Goal: Task Accomplishment & Management: Complete application form

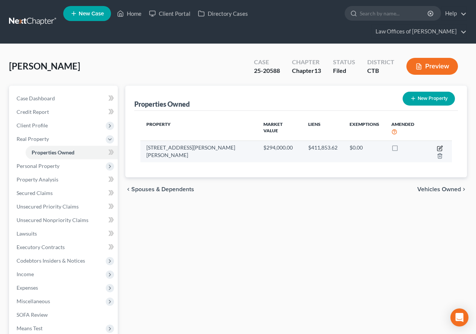
click at [437, 146] on icon "button" at bounding box center [440, 149] width 6 height 6
select select "6"
select select "5"
select select "0"
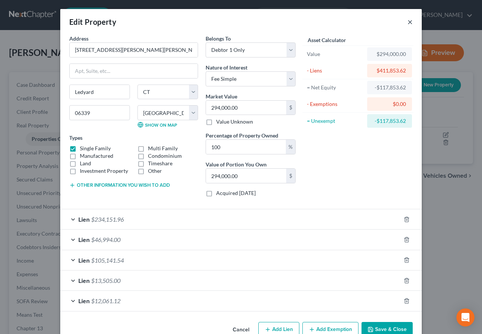
click at [407, 21] on button "×" at bounding box center [409, 21] width 5 height 9
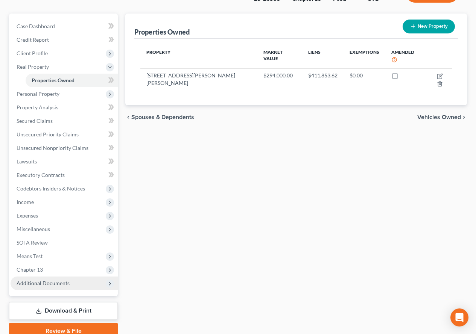
scroll to position [75, 0]
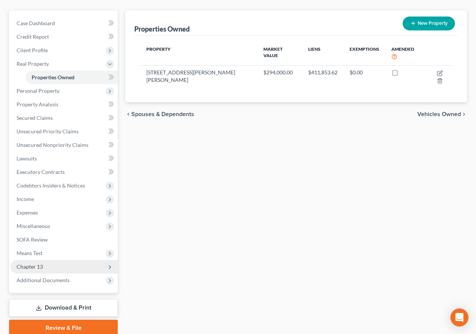
click at [24, 268] on span "Chapter 13" at bounding box center [30, 267] width 26 height 6
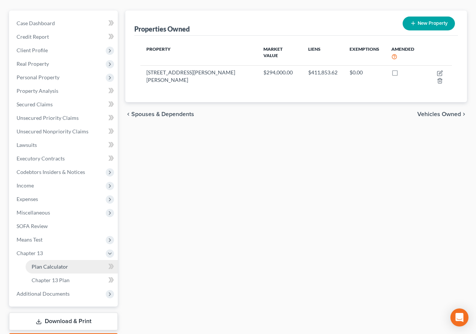
click at [35, 267] on span "Plan Calculator" at bounding box center [50, 267] width 36 height 6
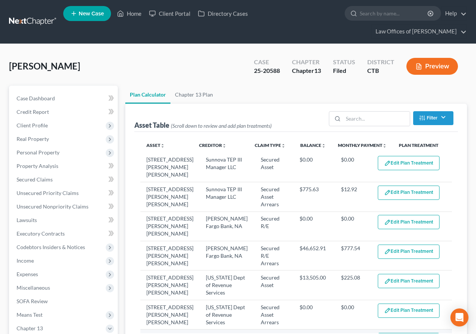
select select "59"
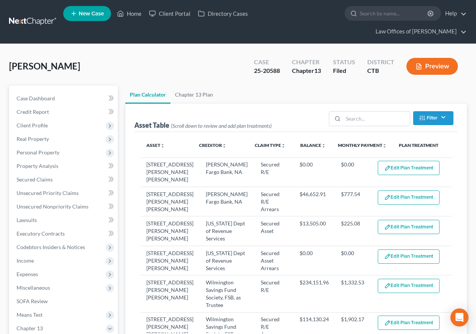
scroll to position [50, 0]
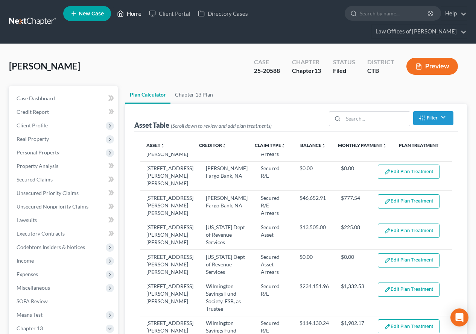
click at [133, 14] on link "Home" at bounding box center [129, 14] width 32 height 14
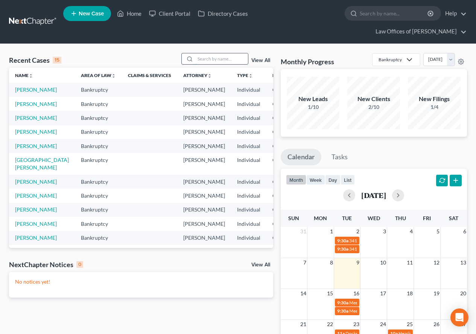
click at [202, 56] on input "search" at bounding box center [221, 58] width 53 height 11
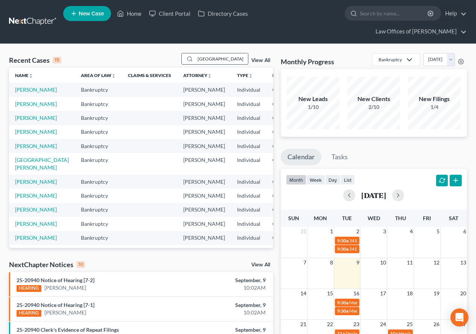
type input "[GEOGRAPHIC_DATA]"
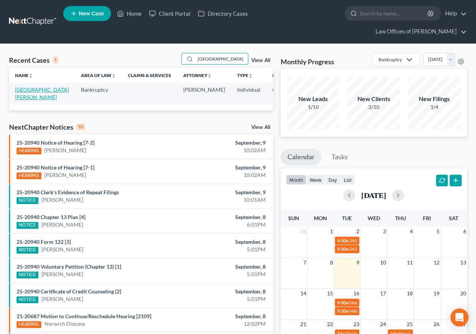
click at [20, 98] on link "[GEOGRAPHIC_DATA][PERSON_NAME]" at bounding box center [42, 94] width 54 height 14
select select "3"
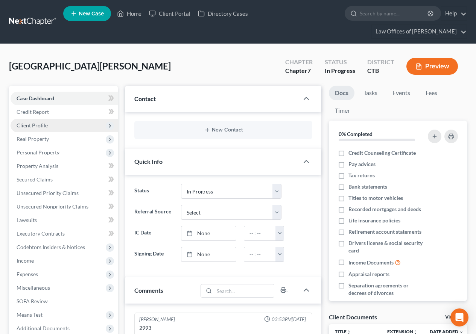
click at [27, 128] on span "Client Profile" at bounding box center [32, 125] width 31 height 6
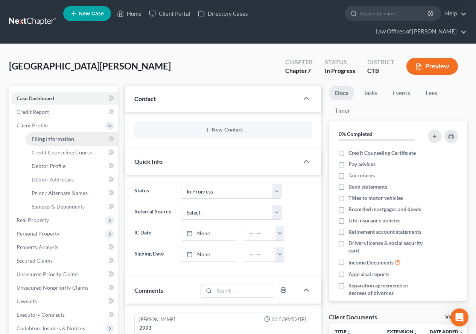
click at [36, 137] on span "Filing Information" at bounding box center [53, 139] width 43 height 6
select select "1"
select select "0"
select select "12"
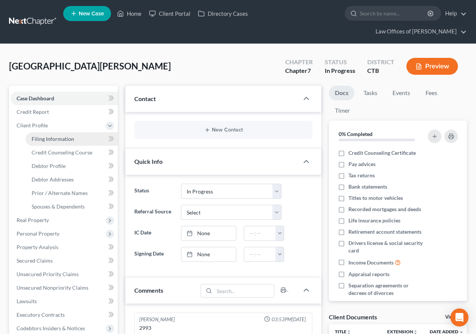
select select "0"
select select "6"
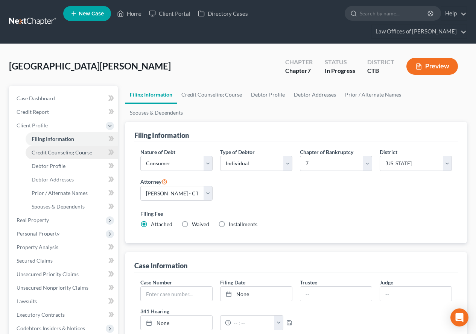
click at [56, 155] on span "Credit Counseling Course" at bounding box center [62, 152] width 61 height 6
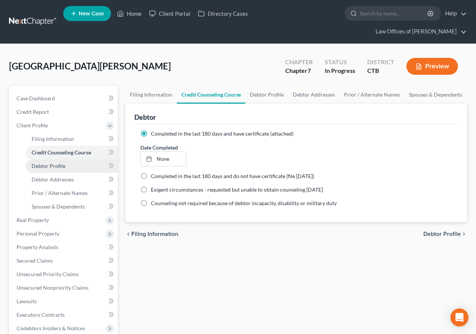
click at [57, 169] on span "Debtor Profile" at bounding box center [49, 166] width 34 height 6
select select "3"
select select "0"
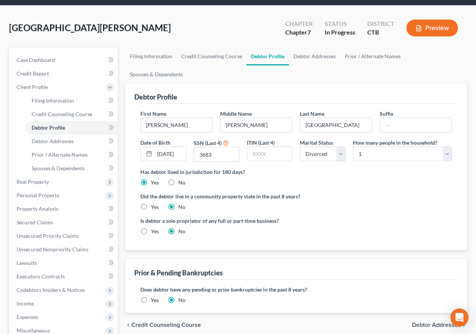
scroll to position [38, 0]
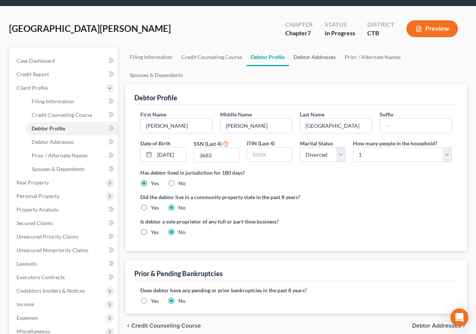
click at [299, 59] on link "Debtor Addresses" at bounding box center [314, 57] width 51 height 18
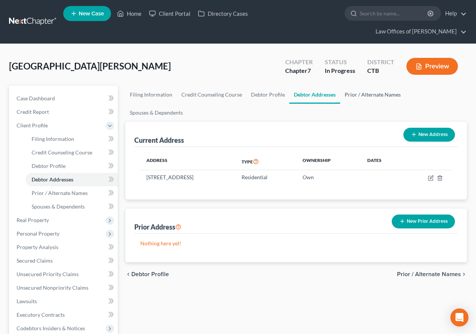
click at [363, 96] on link "Prior / Alternate Names" at bounding box center [372, 95] width 65 height 18
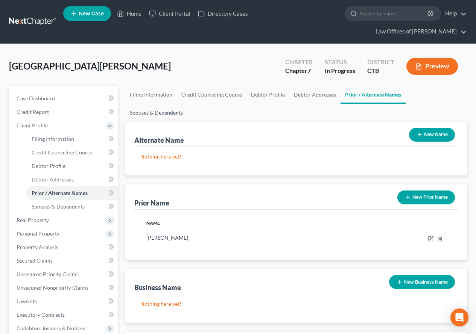
click at [187, 104] on link "Spouses & Dependents" at bounding box center [156, 113] width 62 height 18
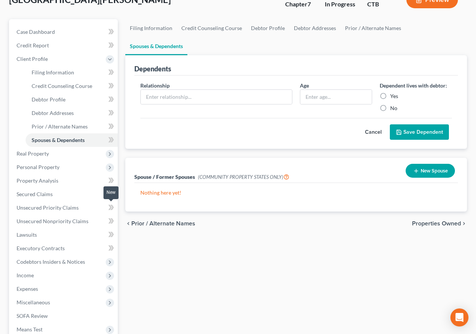
scroll to position [75, 0]
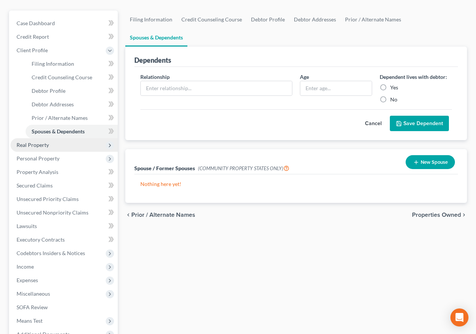
click at [46, 149] on span "Real Property" at bounding box center [64, 145] width 107 height 14
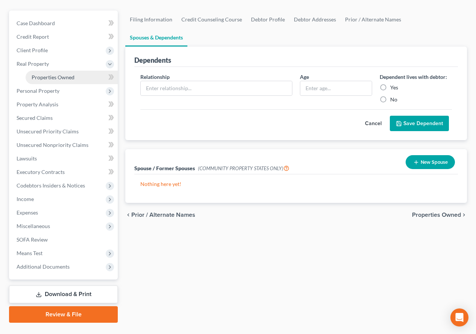
click at [40, 81] on link "Properties Owned" at bounding box center [72, 78] width 92 height 14
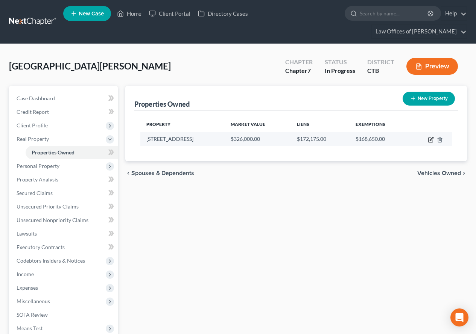
click at [429, 141] on icon "button" at bounding box center [431, 140] width 6 height 6
select select "6"
select select "5"
select select "0"
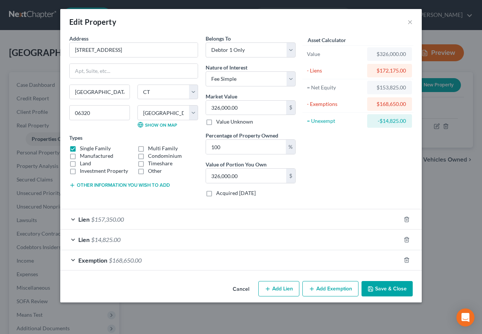
click at [70, 240] on div "Lien $14,825.00" at bounding box center [230, 240] width 340 height 20
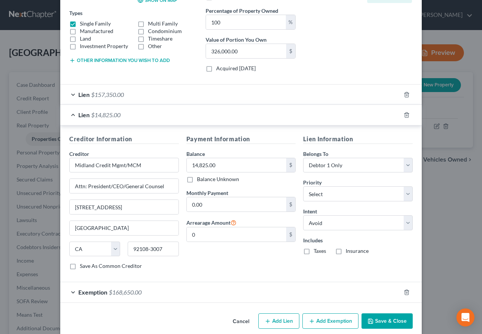
scroll to position [135, 0]
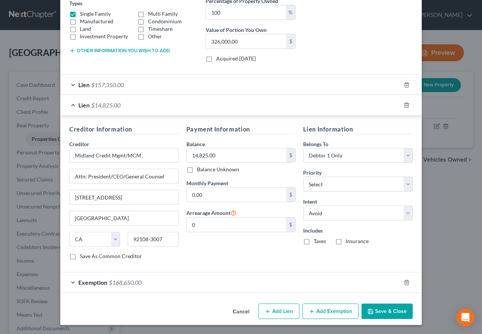
click at [67, 84] on div "Lien $157,350.00" at bounding box center [230, 85] width 340 height 20
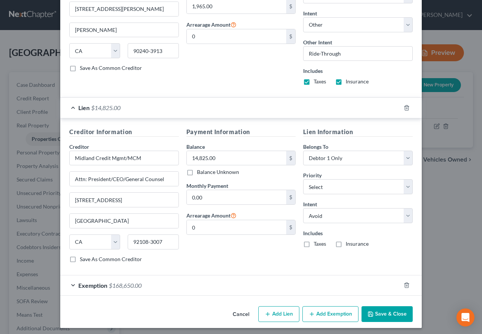
scroll to position [306, 0]
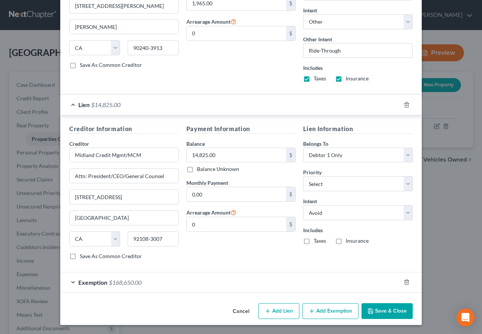
click at [378, 315] on button "Save & Close" at bounding box center [386, 312] width 51 height 16
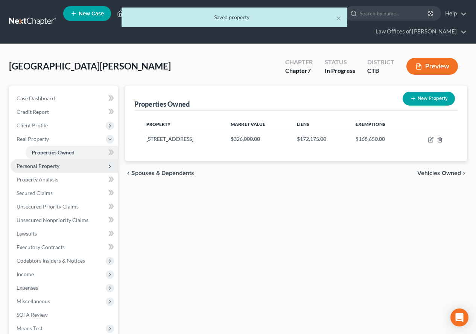
click at [20, 169] on span "Personal Property" at bounding box center [64, 167] width 107 height 14
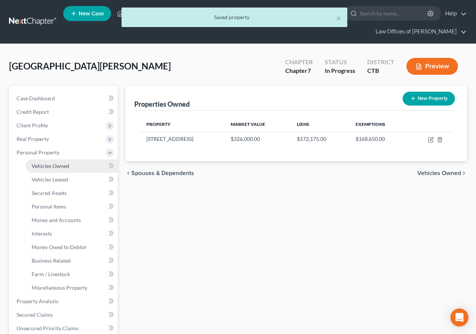
click at [61, 166] on span "Vehicles Owned" at bounding box center [51, 166] width 38 height 6
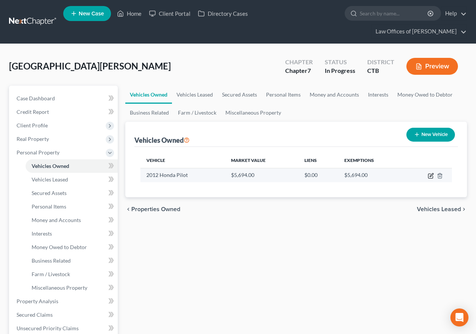
click at [430, 175] on icon "button" at bounding box center [431, 174] width 3 height 3
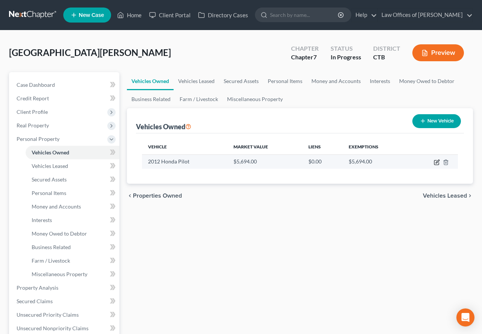
select select "0"
select select "14"
select select "3"
select select "0"
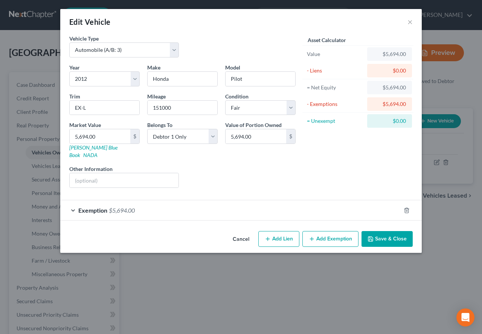
click at [73, 204] on div "Exemption $5,694.00" at bounding box center [230, 211] width 340 height 20
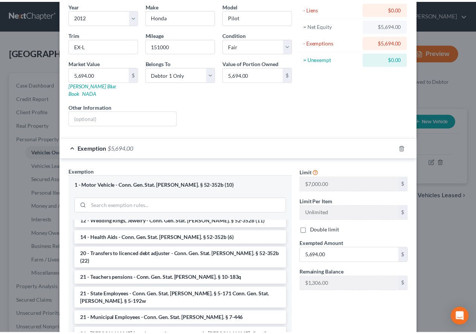
scroll to position [113, 0]
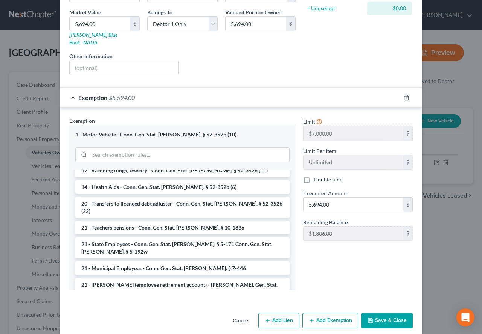
click at [394, 318] on button "Save & Close" at bounding box center [386, 321] width 51 height 16
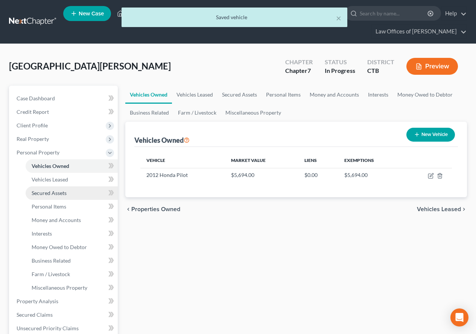
click at [31, 194] on link "Secured Assets" at bounding box center [72, 194] width 92 height 14
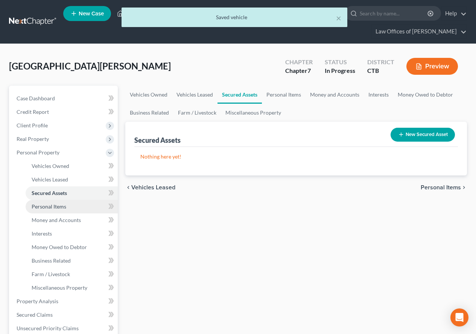
click at [40, 210] on link "Personal Items" at bounding box center [72, 207] width 92 height 14
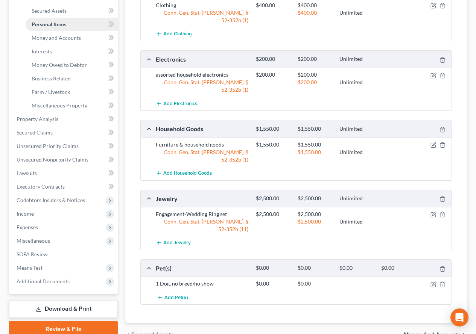
scroll to position [188, 0]
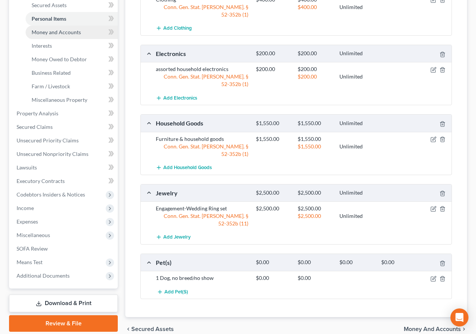
click at [32, 31] on span "Money and Accounts" at bounding box center [56, 32] width 49 height 6
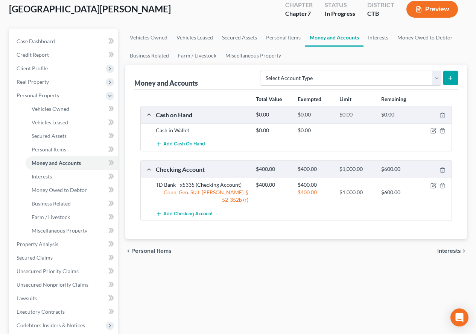
scroll to position [75, 0]
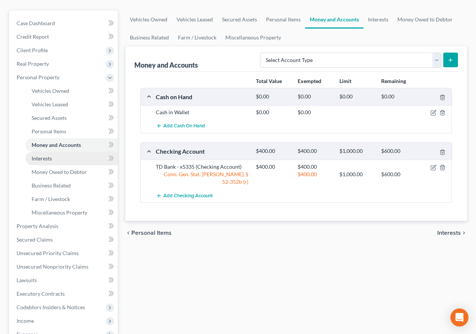
click at [37, 161] on span "Interests" at bounding box center [42, 158] width 20 height 6
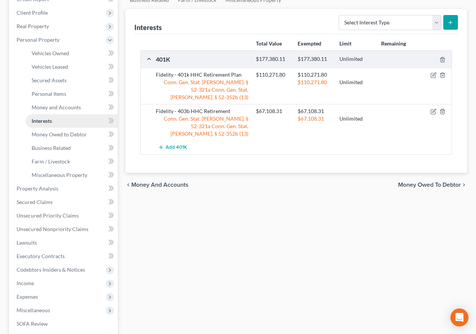
scroll to position [150, 0]
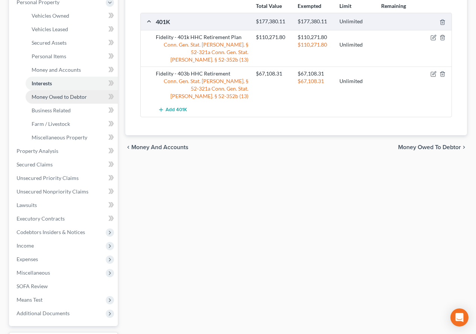
click at [61, 97] on span "Money Owed to Debtor" at bounding box center [59, 97] width 55 height 6
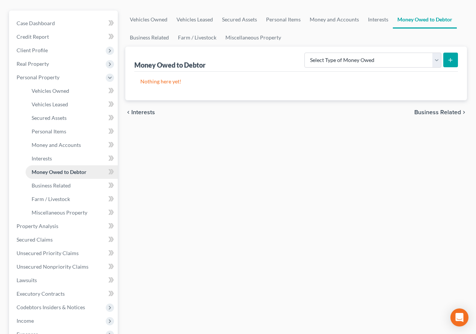
scroll to position [113, 0]
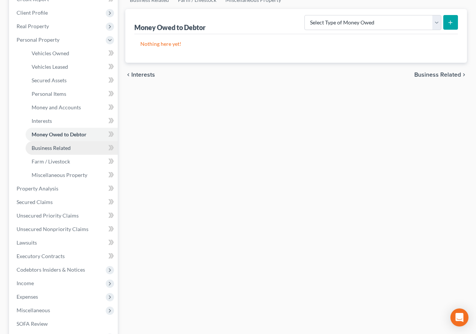
click at [53, 147] on span "Business Related" at bounding box center [51, 148] width 39 height 6
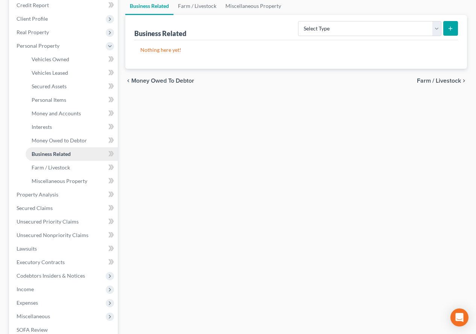
scroll to position [113, 0]
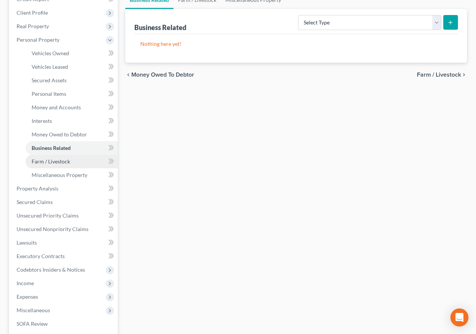
click at [53, 164] on span "Farm / Livestock" at bounding box center [51, 161] width 38 height 6
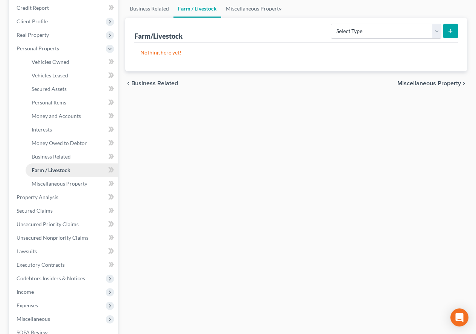
scroll to position [113, 0]
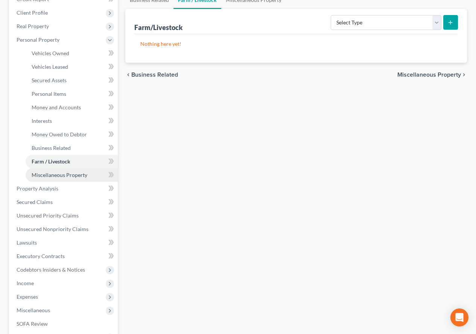
click at [55, 177] on span "Miscellaneous Property" at bounding box center [60, 175] width 56 height 6
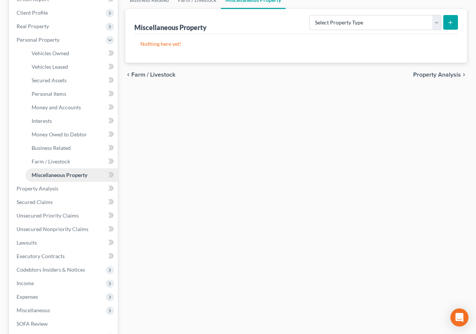
scroll to position [150, 0]
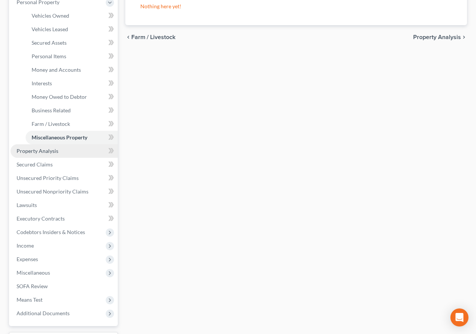
click at [48, 153] on span "Property Analysis" at bounding box center [38, 151] width 42 height 6
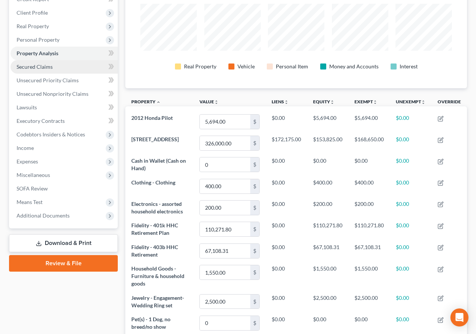
click at [32, 68] on span "Secured Claims" at bounding box center [35, 67] width 36 height 6
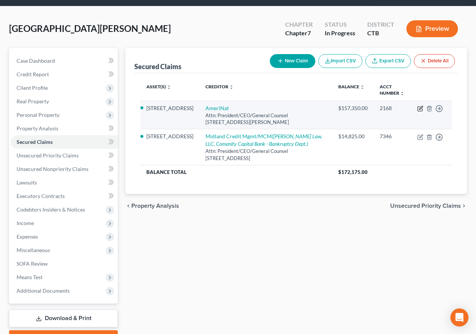
click at [418, 108] on icon "button" at bounding box center [420, 109] width 6 height 6
select select "4"
select select "2"
select select "4"
select select "0"
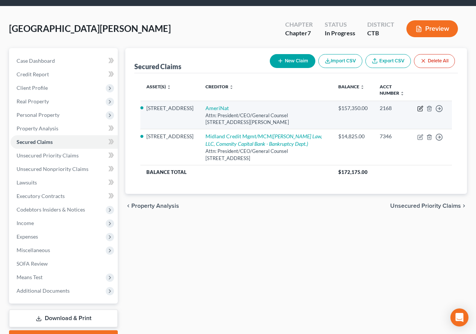
select select "0"
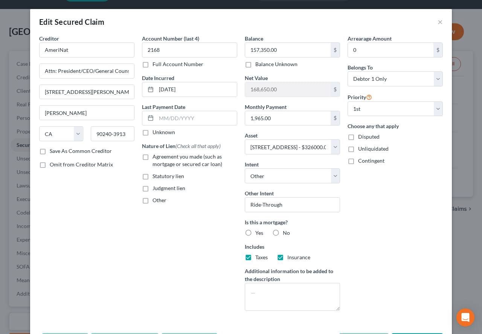
click at [255, 232] on label "Yes" at bounding box center [259, 234] width 8 height 8
click at [258, 232] on input "Yes" at bounding box center [260, 232] width 5 height 5
radio input "true"
click at [152, 160] on label "Agreement you made (such as mortgage or secured car loan)" at bounding box center [194, 160] width 85 height 15
click at [155, 158] on input "Agreement you made (such as mortgage or secured car loan)" at bounding box center [157, 155] width 5 height 5
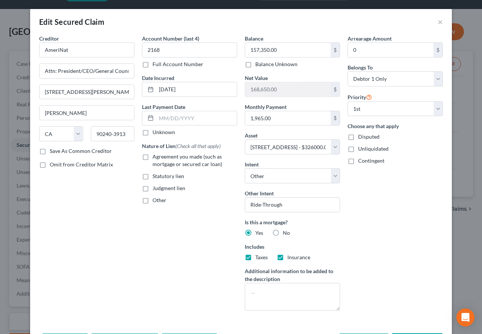
checkbox input "true"
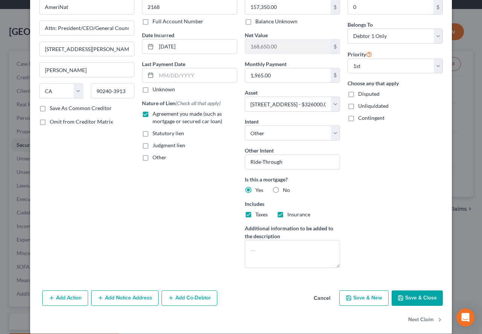
scroll to position [52, 0]
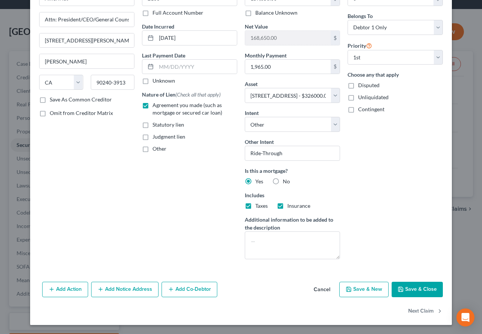
click at [415, 294] on button "Save & Close" at bounding box center [416, 290] width 51 height 16
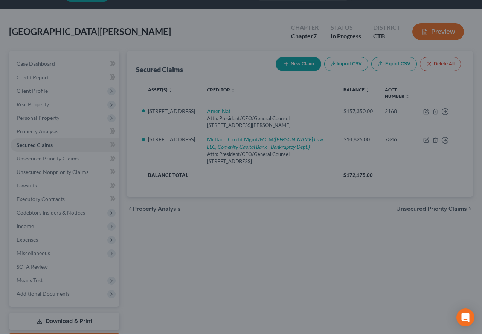
select select "2"
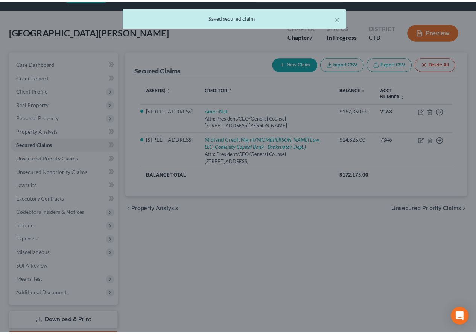
scroll to position [28, 0]
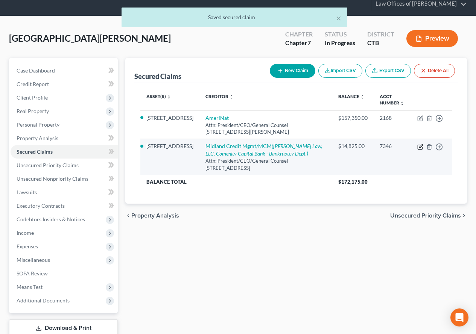
click at [420, 147] on icon "button" at bounding box center [420, 145] width 3 height 3
select select "4"
select select "2"
select select "3"
select select "0"
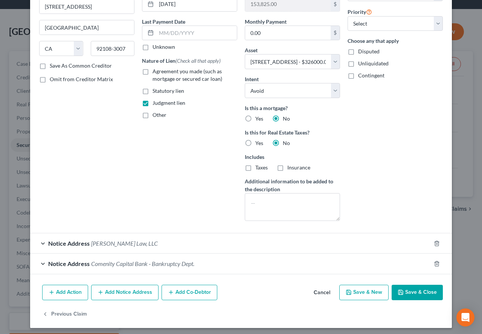
scroll to position [88, 0]
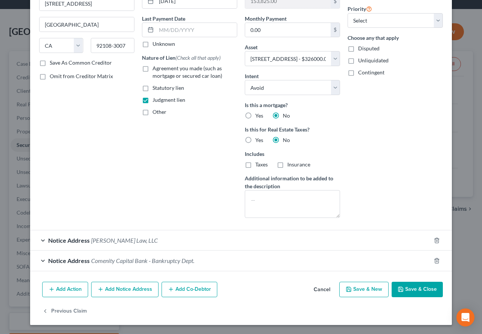
click at [412, 289] on button "Save & Close" at bounding box center [416, 290] width 51 height 16
select select
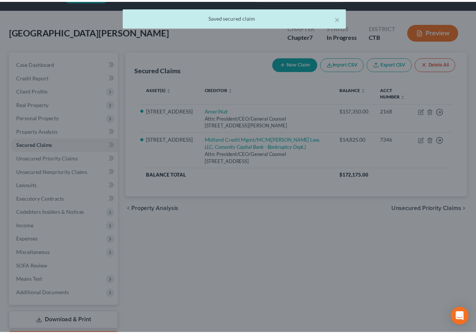
scroll to position [28, 0]
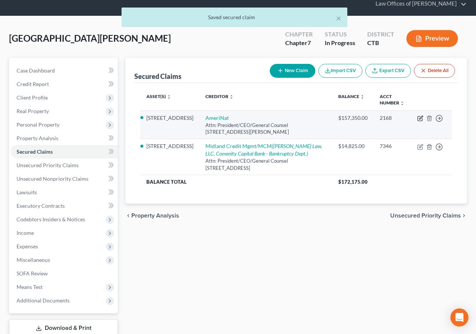
click at [420, 118] on icon "button" at bounding box center [420, 119] width 6 height 6
select select "4"
select select "2"
select select "4"
select select "0"
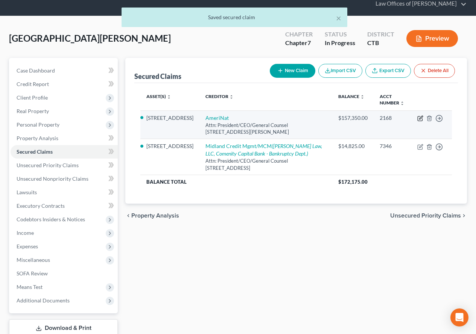
select select "0"
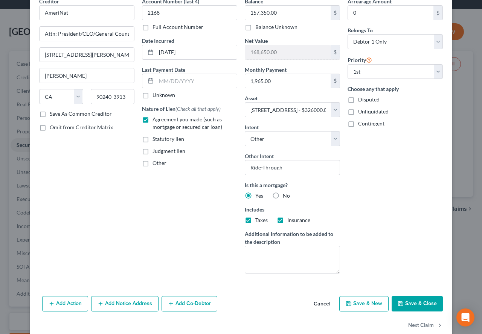
scroll to position [52, 0]
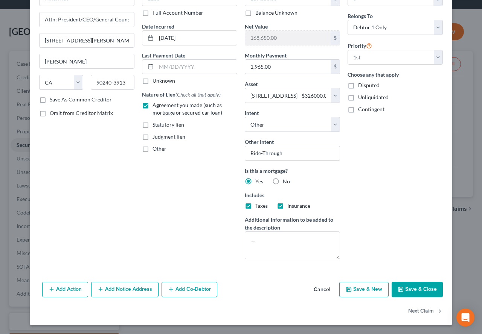
click at [420, 286] on button "Save & Close" at bounding box center [416, 290] width 51 height 16
select select
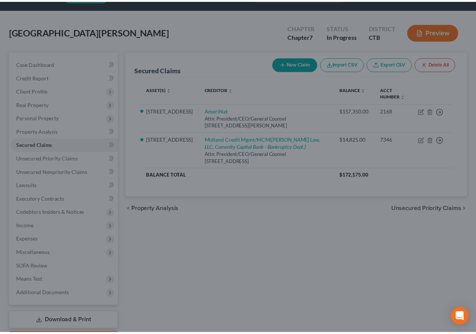
scroll to position [28, 0]
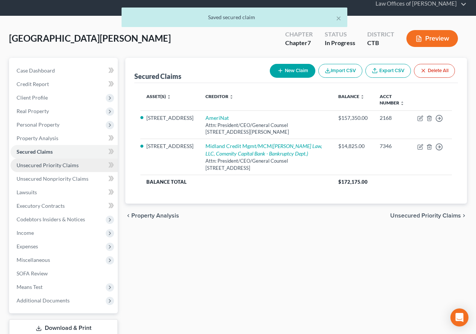
click at [28, 168] on span "Unsecured Priority Claims" at bounding box center [48, 165] width 62 height 6
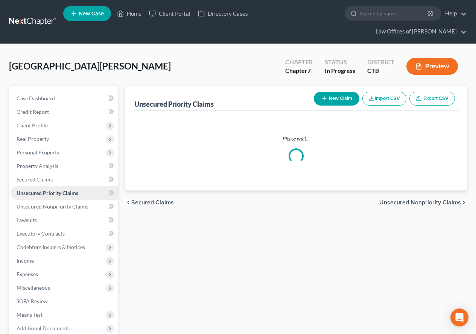
scroll to position [38, 0]
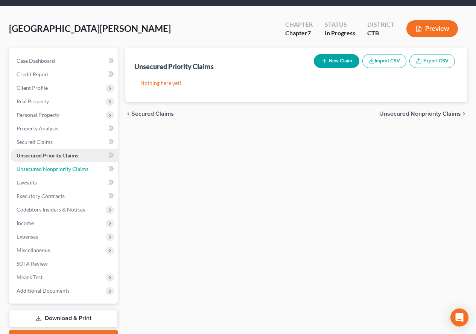
click at [28, 168] on span "Unsecured Nonpriority Claims" at bounding box center [53, 169] width 72 height 6
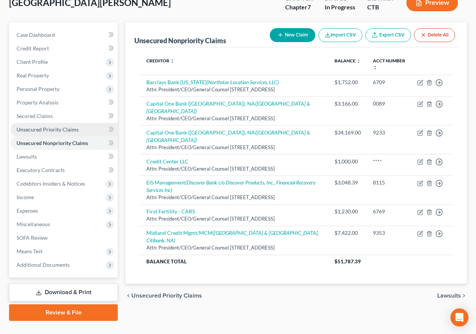
scroll to position [79, 0]
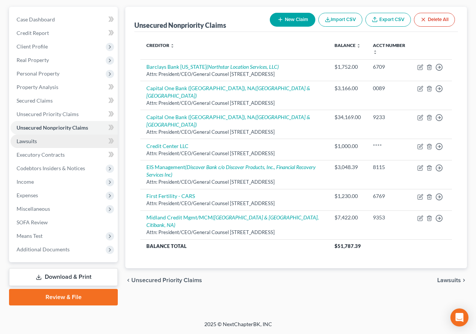
click at [29, 142] on span "Lawsuits" at bounding box center [27, 141] width 20 height 6
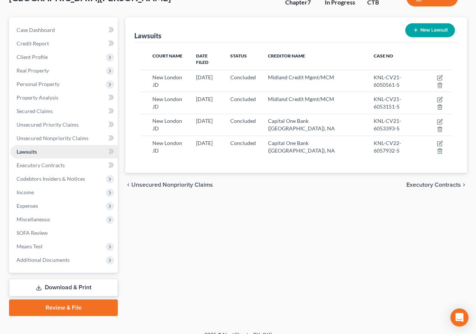
scroll to position [75, 0]
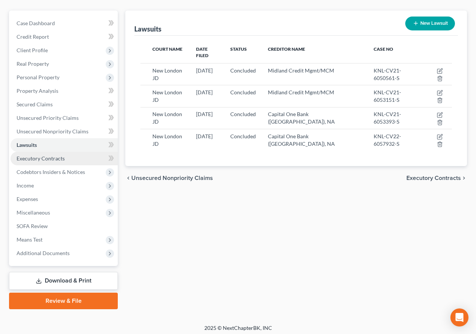
click at [24, 155] on span "Executory Contracts" at bounding box center [41, 158] width 48 height 6
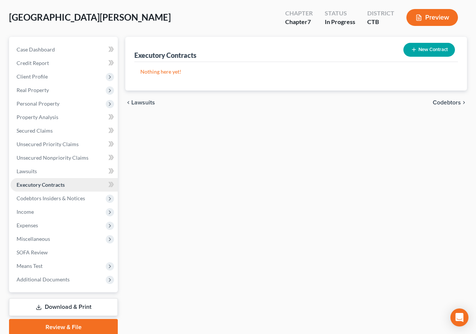
scroll to position [75, 0]
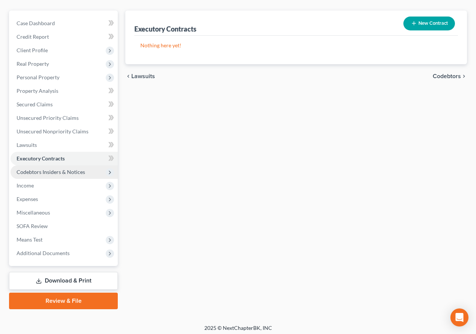
click at [31, 174] on span "Codebtors Insiders & Notices" at bounding box center [51, 172] width 68 height 6
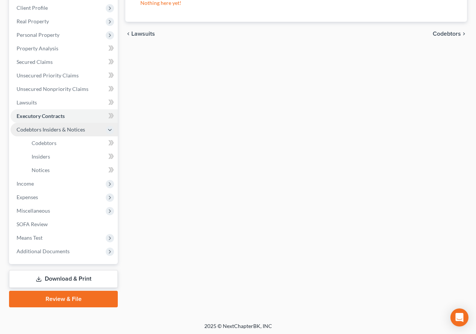
scroll to position [120, 0]
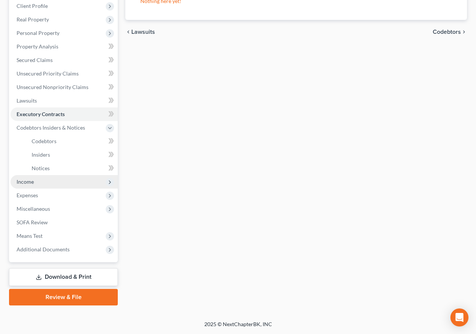
click at [30, 181] on span "Income" at bounding box center [25, 182] width 17 height 6
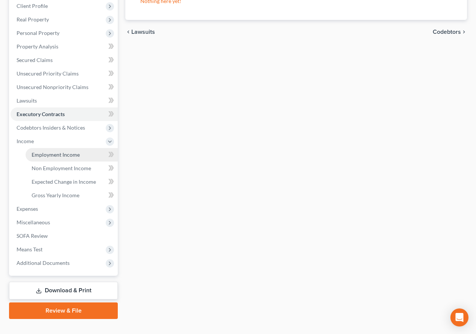
click at [41, 156] on span "Employment Income" at bounding box center [56, 155] width 48 height 6
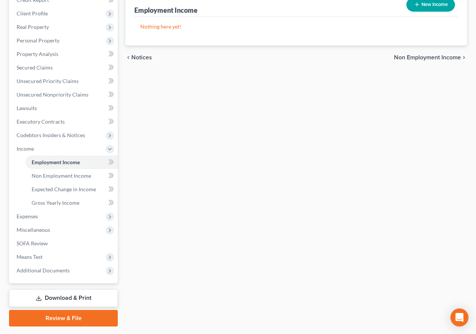
scroll to position [113, 0]
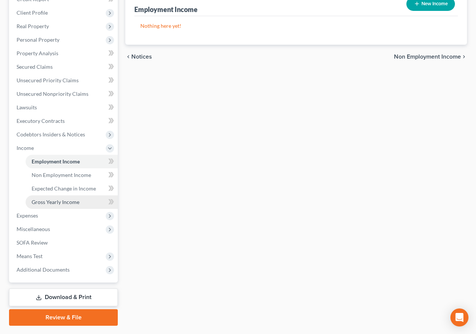
click at [40, 201] on span "Gross Yearly Income" at bounding box center [56, 202] width 48 height 6
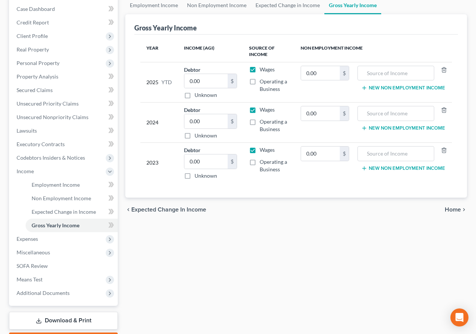
scroll to position [113, 0]
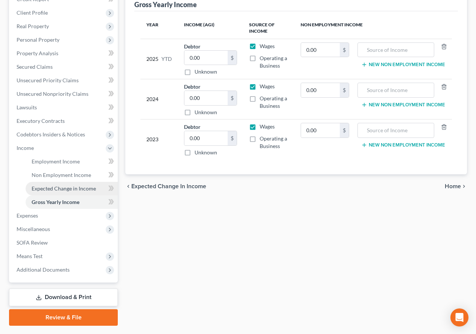
click at [62, 191] on span "Expected Change in Income" at bounding box center [64, 188] width 64 height 6
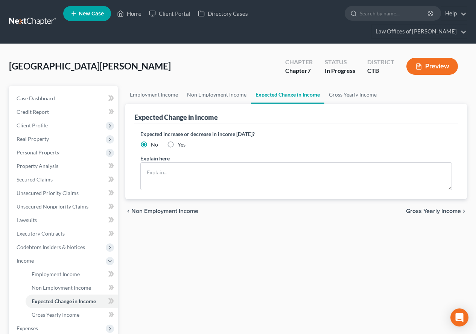
click at [178, 144] on label "Yes" at bounding box center [182, 145] width 8 height 8
click at [181, 144] on input "Yes" at bounding box center [183, 143] width 5 height 5
radio input "true"
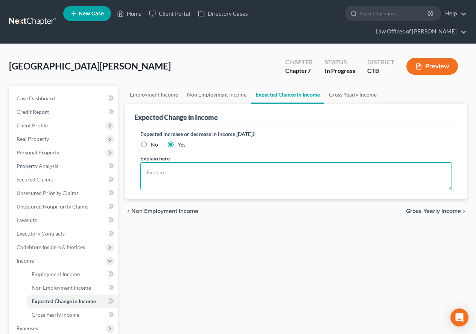
click at [167, 176] on textarea at bounding box center [296, 177] width 312 height 28
type textarea "Hoping to be able to return to workforce following numerous surgeries since [DA…"
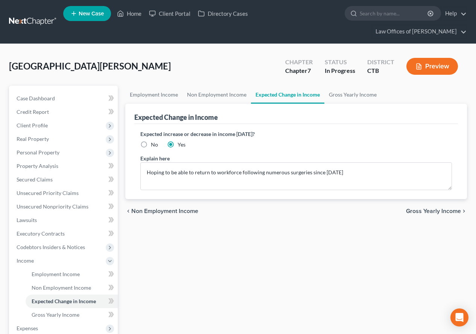
click at [315, 260] on div "Employment Income Non Employment Income Expected Change in Income Gross Yearly …" at bounding box center [296, 262] width 349 height 353
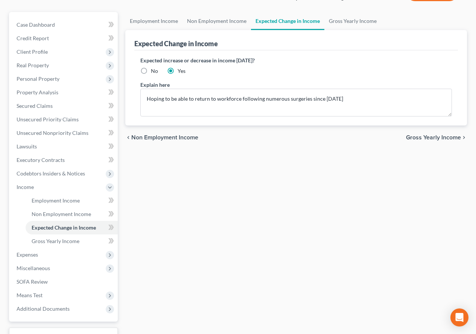
scroll to position [75, 0]
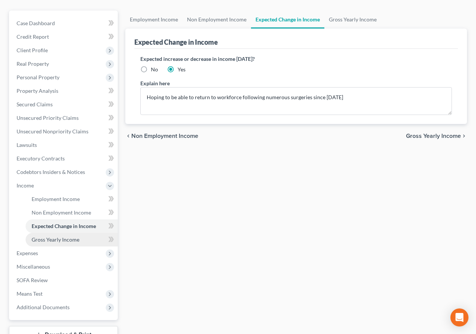
click at [70, 243] on span "Gross Yearly Income" at bounding box center [56, 240] width 48 height 6
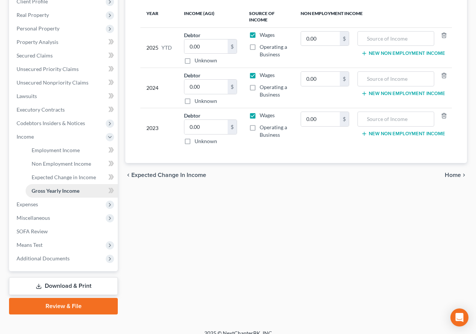
scroll to position [133, 0]
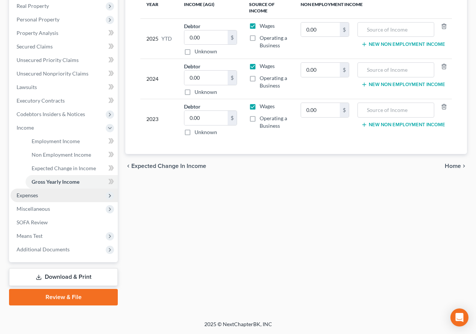
click at [34, 199] on span "Expenses" at bounding box center [64, 196] width 107 height 14
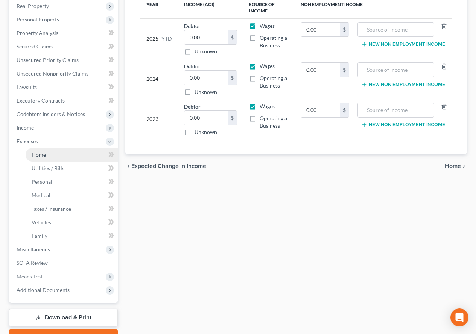
click at [45, 158] on span "Home" at bounding box center [39, 155] width 14 height 6
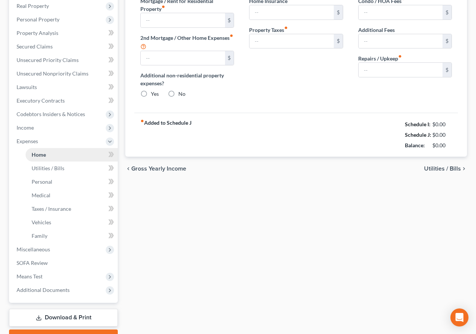
type input "1,965.74"
type input "0.00"
radio input "true"
type input "0.00"
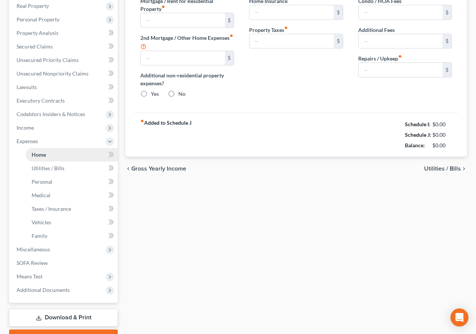
type input "0.00"
type input "50.00"
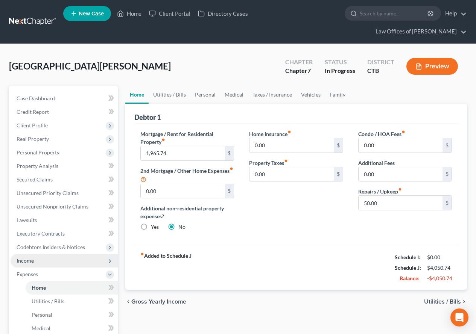
click at [32, 261] on span "Income" at bounding box center [25, 261] width 17 height 6
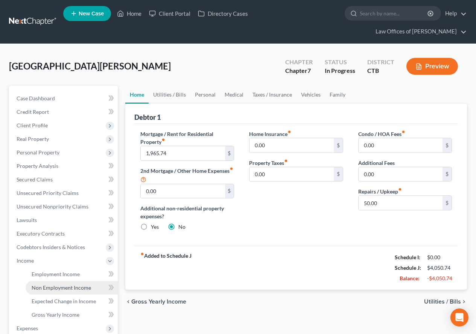
click at [57, 290] on span "Non Employment Income" at bounding box center [61, 288] width 59 height 6
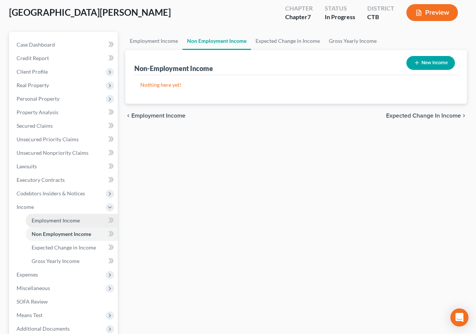
scroll to position [75, 0]
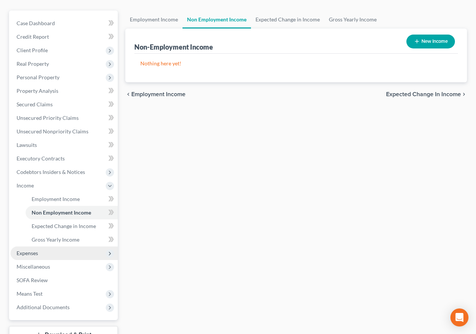
click at [32, 255] on span "Expenses" at bounding box center [27, 253] width 21 height 6
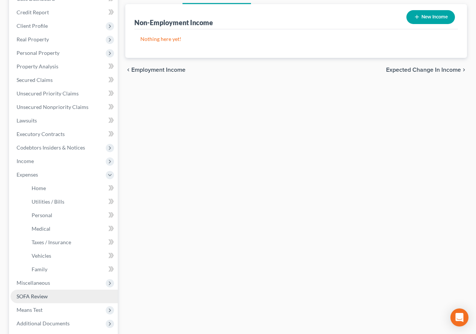
scroll to position [113, 0]
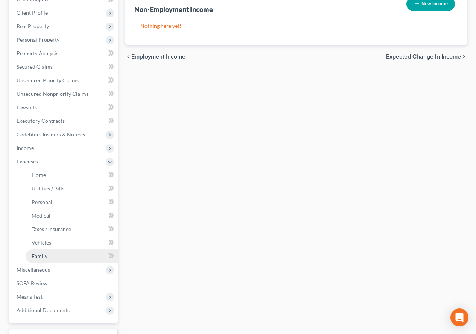
click at [39, 259] on span "Family" at bounding box center [40, 256] width 16 height 6
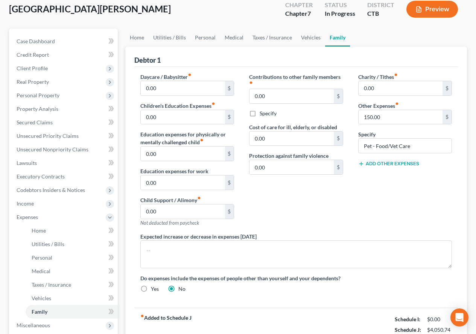
scroll to position [38, 0]
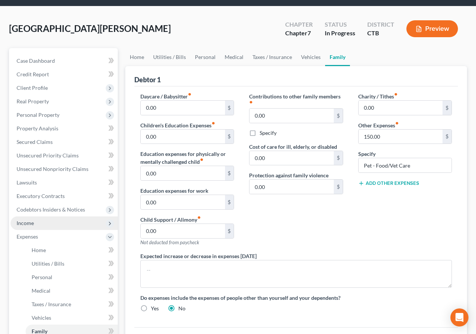
click at [29, 226] on span "Income" at bounding box center [64, 224] width 107 height 14
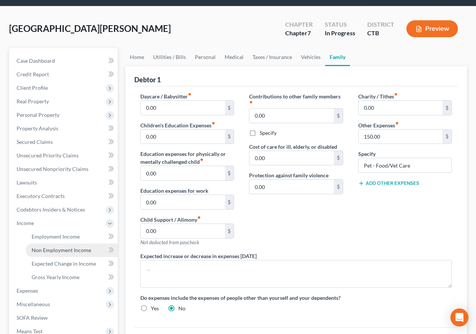
click at [43, 251] on span "Non Employment Income" at bounding box center [61, 250] width 59 height 6
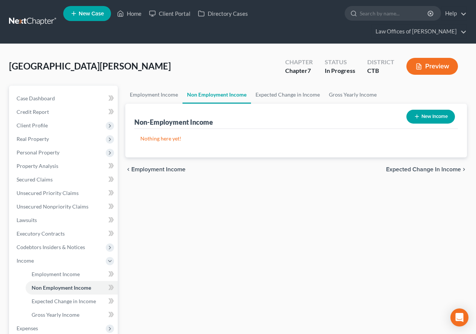
click at [432, 117] on button "New Income" at bounding box center [430, 117] width 49 height 14
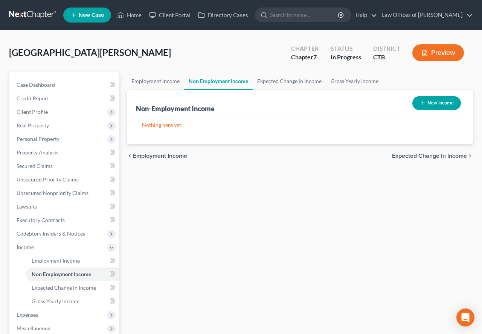
select select "0"
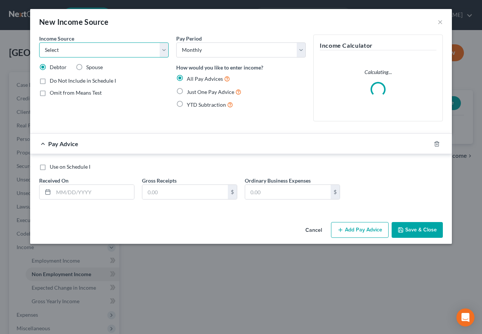
click at [164, 49] on select "Select Unemployment Disability (from employer) Pension Retirement Social Securi…" at bounding box center [103, 50] width 129 height 15
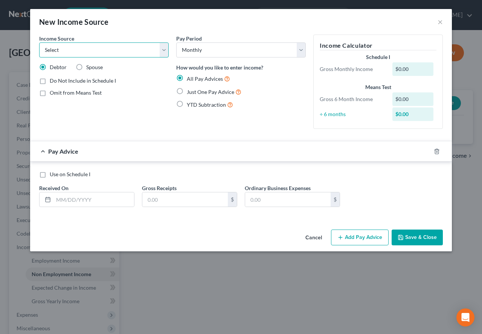
select select "8"
click at [39, 43] on select "Select Unemployment Disability (from employer) Pension Retirement Social Securi…" at bounding box center [103, 50] width 129 height 15
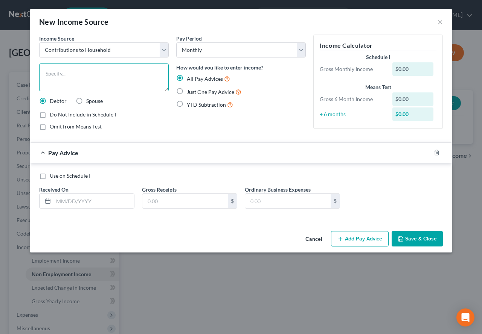
click at [75, 71] on textarea at bounding box center [103, 78] width 129 height 28
type textarea "parents supporting debtor"
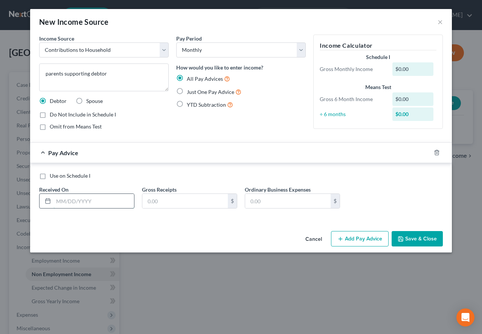
click at [88, 204] on input "text" at bounding box center [93, 201] width 81 height 14
type input "4"
click at [187, 89] on label "Just One Pay Advice" at bounding box center [214, 92] width 55 height 9
click at [190, 89] on input "Just One Pay Advice" at bounding box center [192, 90] width 5 height 5
radio input "true"
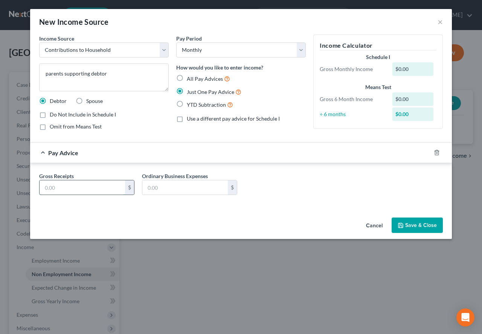
click at [91, 184] on input "text" at bounding box center [82, 188] width 85 height 14
type input "4,050.00"
click at [412, 228] on button "Save & Close" at bounding box center [416, 226] width 51 height 16
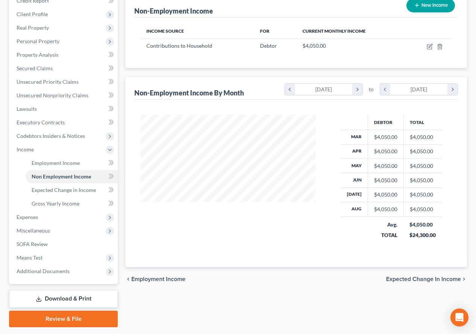
scroll to position [113, 0]
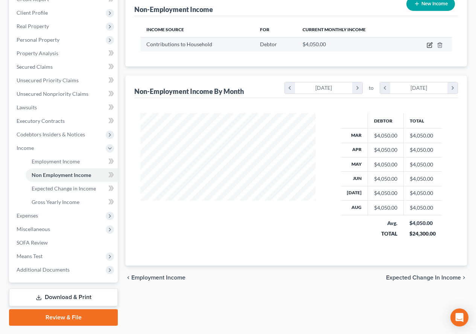
click at [428, 47] on icon "button" at bounding box center [430, 45] width 6 height 6
select select "8"
select select "0"
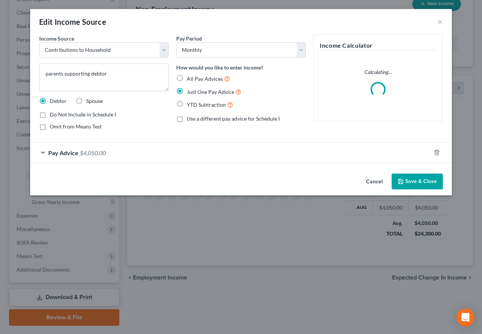
scroll to position [135, 193]
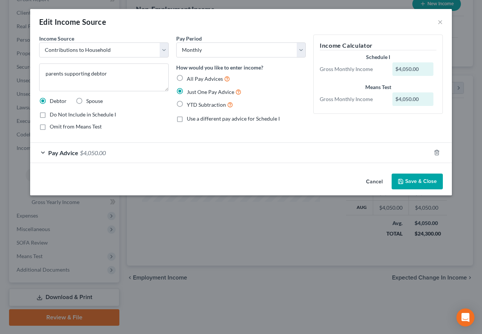
click at [412, 182] on button "Save & Close" at bounding box center [416, 182] width 51 height 16
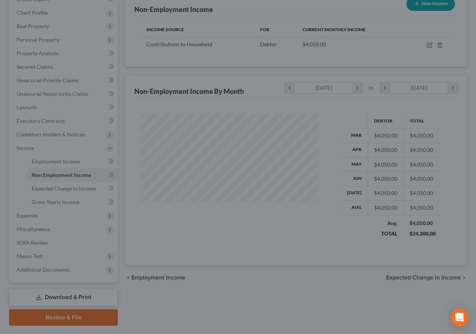
scroll to position [376107, 376051]
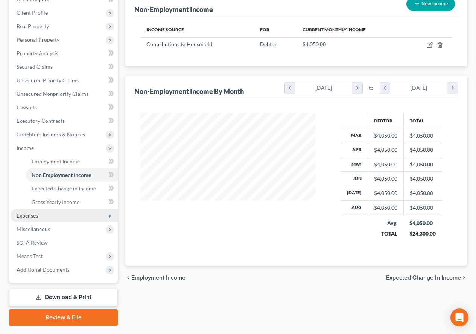
click at [29, 211] on span "Expenses" at bounding box center [64, 216] width 107 height 14
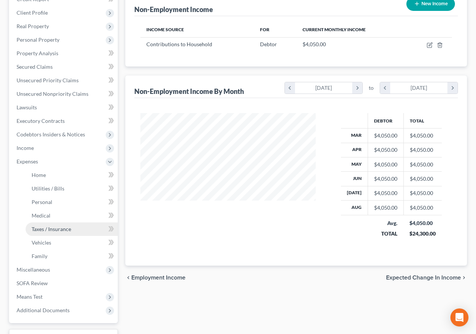
click at [49, 231] on span "Taxes / Insurance" at bounding box center [52, 229] width 40 height 6
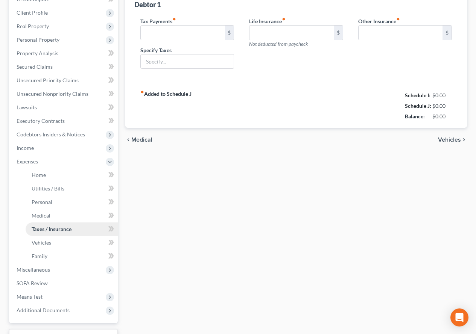
type input "0.00"
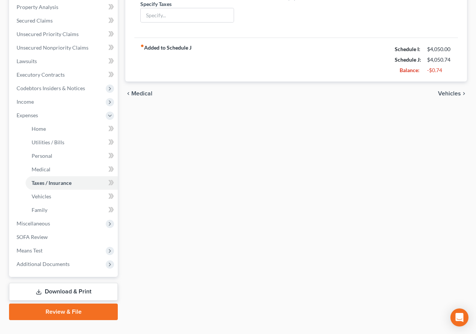
scroll to position [174, 0]
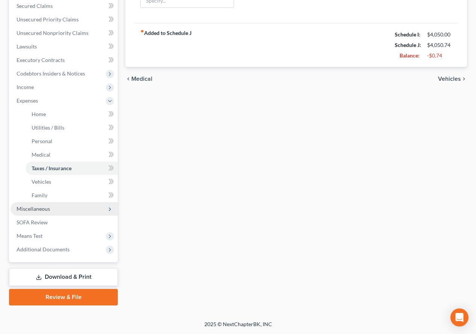
click at [28, 211] on span "Miscellaneous" at bounding box center [33, 209] width 33 height 6
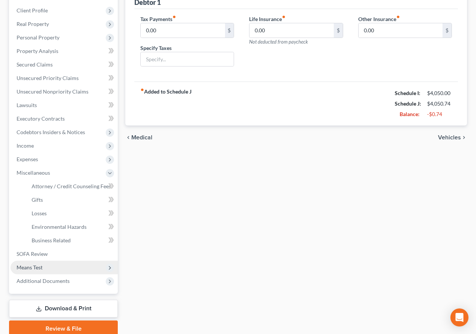
scroll to position [71, 0]
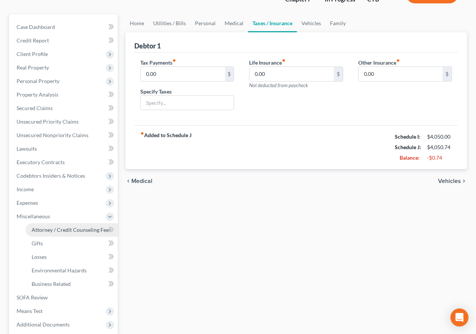
click at [79, 230] on span "Attorney / Credit Counseling Fees" at bounding box center [71, 230] width 79 height 6
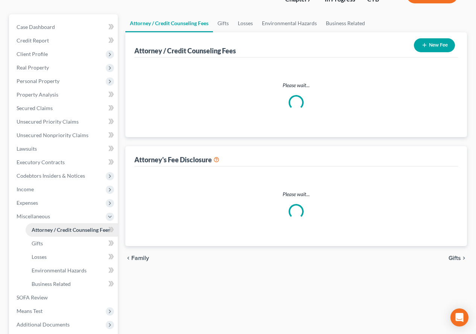
scroll to position [14, 0]
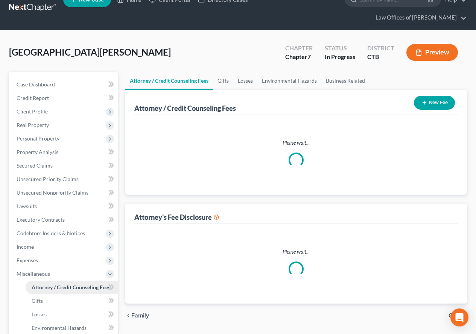
select select "0"
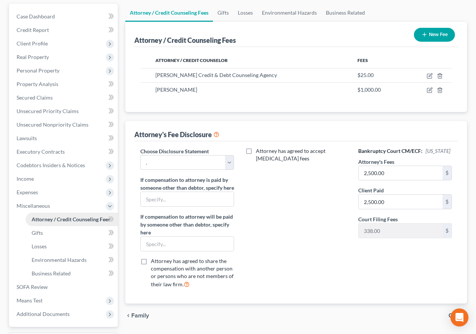
scroll to position [113, 0]
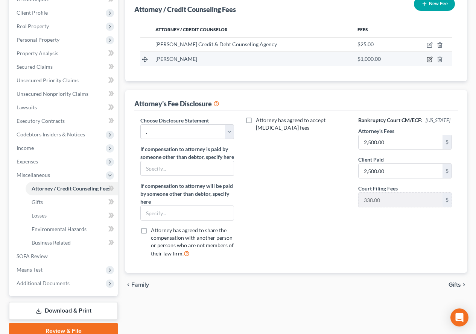
click at [427, 58] on icon "button" at bounding box center [429, 60] width 5 height 5
select select "6"
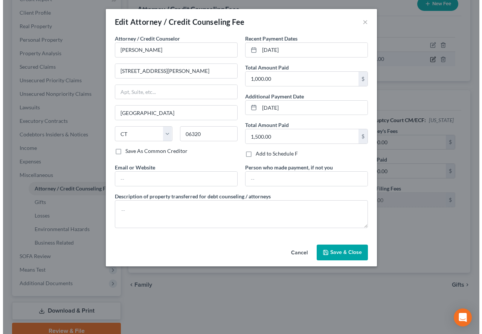
scroll to position [99, 0]
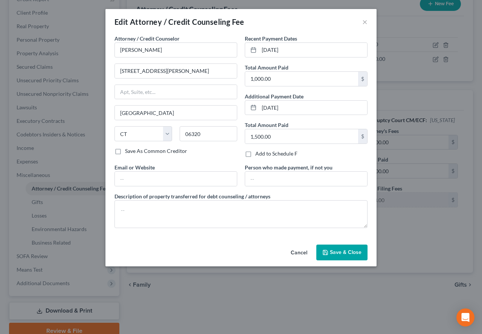
click at [333, 257] on button "Save & Close" at bounding box center [341, 253] width 51 height 16
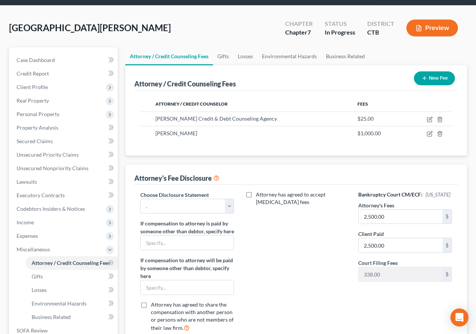
scroll to position [38, 0]
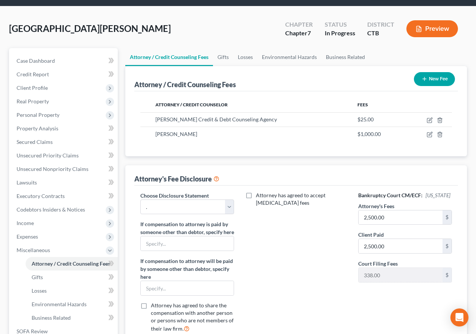
click at [427, 26] on button "Preview" at bounding box center [432, 28] width 52 height 17
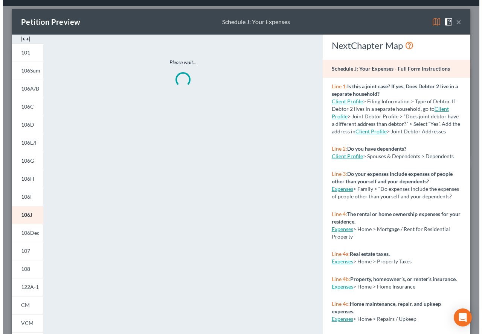
scroll to position [21, 0]
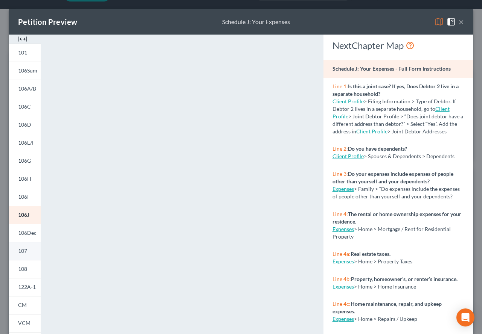
click at [29, 252] on link "107" at bounding box center [25, 251] width 32 height 18
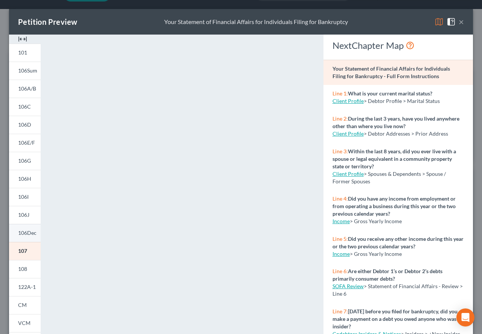
click at [25, 234] on span "106Dec" at bounding box center [27, 233] width 18 height 6
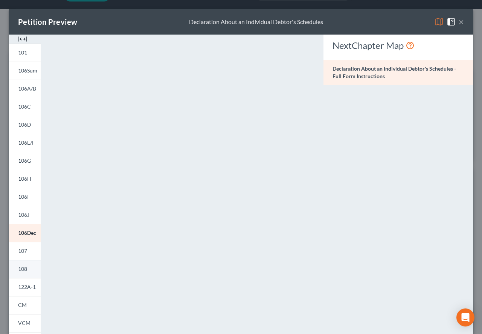
click at [24, 271] on span "108" at bounding box center [22, 269] width 9 height 6
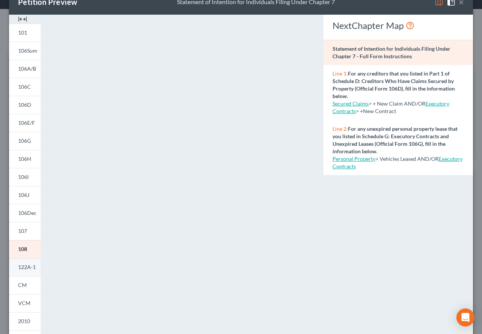
scroll to position [38, 0]
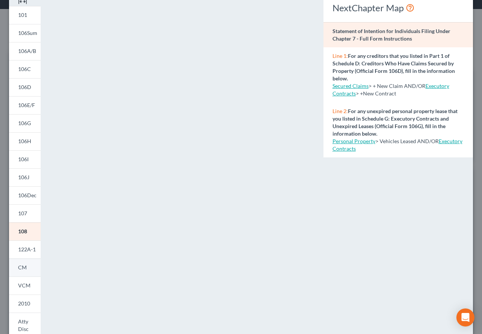
click at [21, 268] on span "CM" at bounding box center [22, 267] width 9 height 6
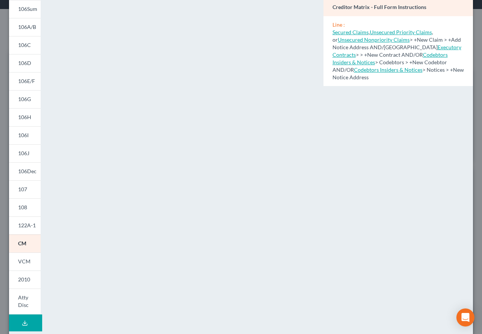
scroll to position [75, 0]
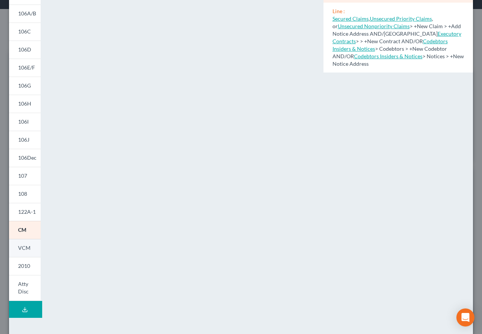
click at [18, 247] on span "VCM" at bounding box center [24, 248] width 12 height 6
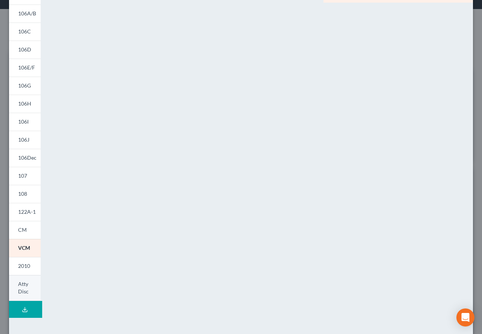
click at [23, 291] on span "Atty Disc" at bounding box center [23, 288] width 11 height 14
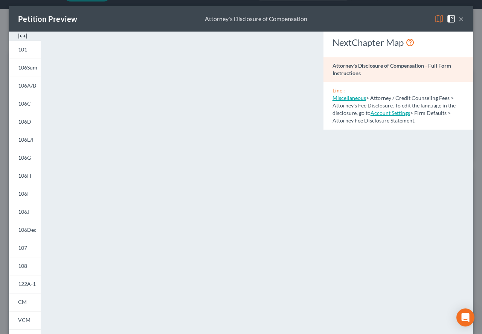
scroll to position [0, 0]
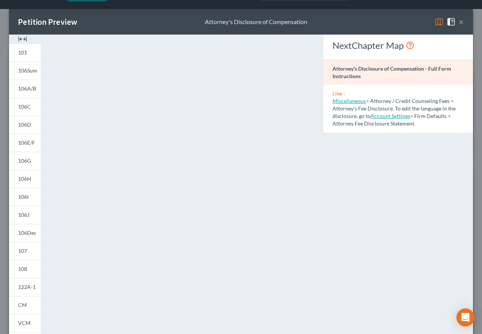
click at [458, 22] on button "×" at bounding box center [460, 21] width 5 height 9
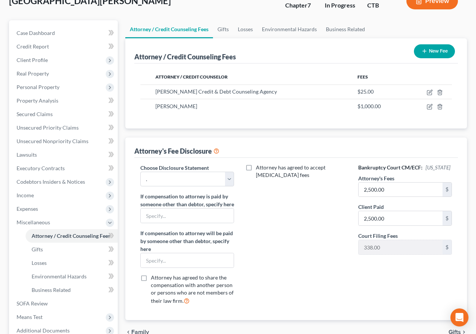
scroll to position [103, 0]
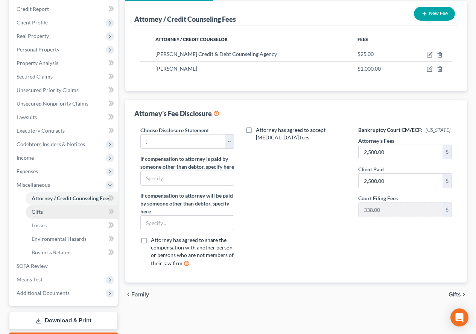
click at [32, 213] on span "Gifts" at bounding box center [37, 212] width 11 height 6
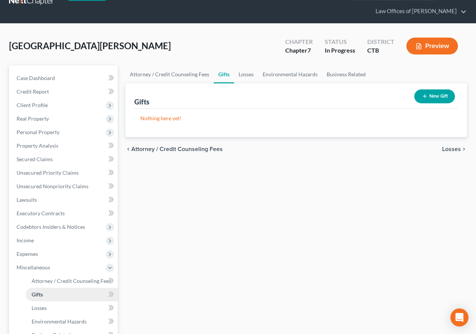
scroll to position [38, 0]
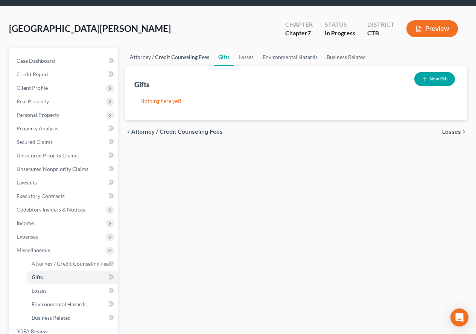
click at [181, 59] on link "Attorney / Credit Counseling Fees" at bounding box center [169, 57] width 88 height 18
select select "0"
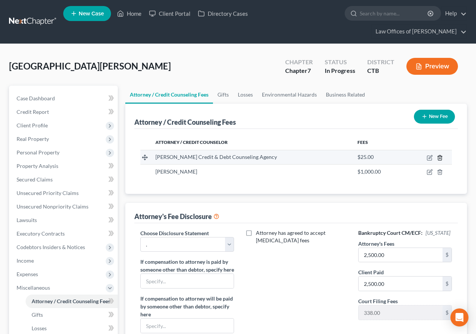
click at [440, 156] on icon "button" at bounding box center [440, 158] width 6 height 6
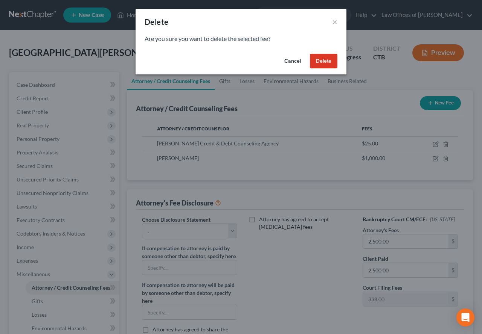
click at [315, 59] on button "Delete" at bounding box center [323, 61] width 27 height 15
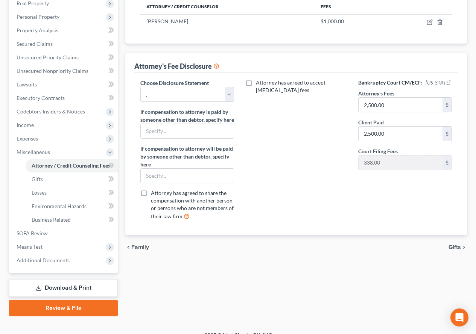
scroll to position [147, 0]
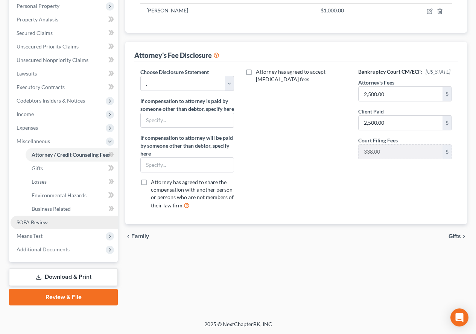
click at [21, 223] on span "SOFA Review" at bounding box center [32, 222] width 31 height 6
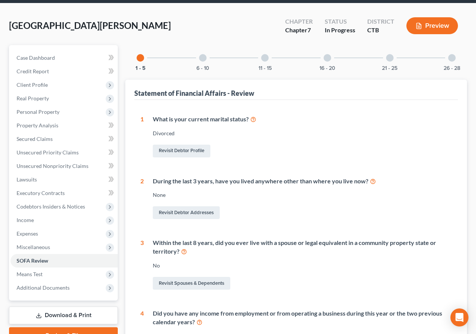
scroll to position [38, 0]
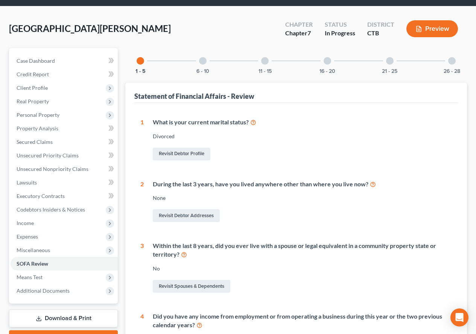
click at [200, 59] on div at bounding box center [203, 61] width 8 height 8
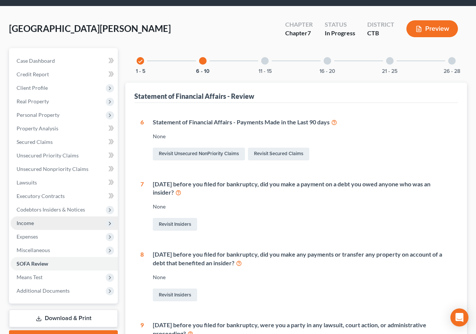
click at [31, 224] on span "Income" at bounding box center [25, 223] width 17 height 6
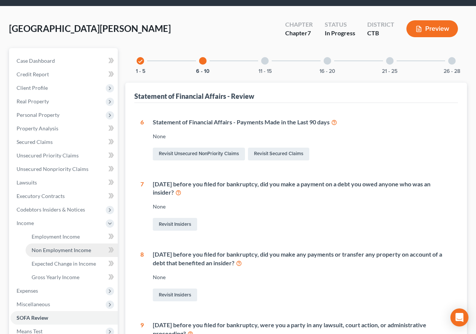
click at [52, 253] on span "Non Employment Income" at bounding box center [61, 250] width 59 height 6
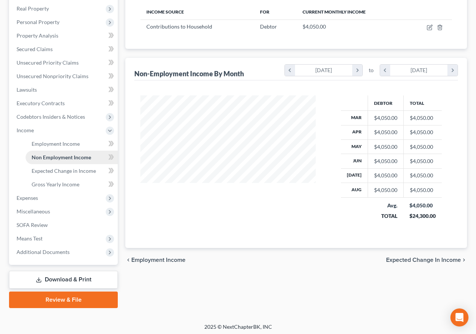
scroll to position [133, 0]
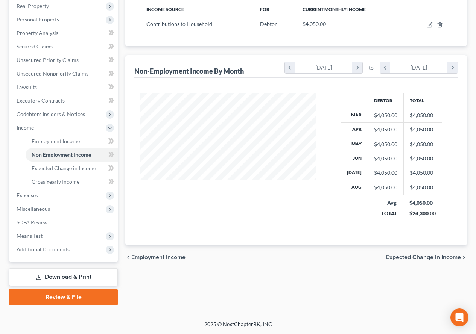
scroll to position [135, 190]
click at [30, 237] on span "Means Test" at bounding box center [30, 236] width 26 height 6
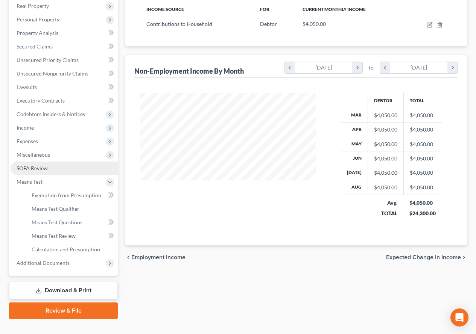
click at [34, 166] on span "SOFA Review" at bounding box center [32, 168] width 31 height 6
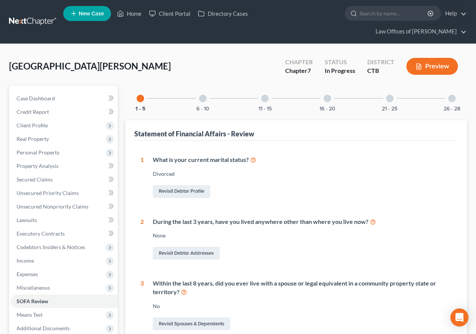
click at [204, 98] on div at bounding box center [203, 99] width 8 height 8
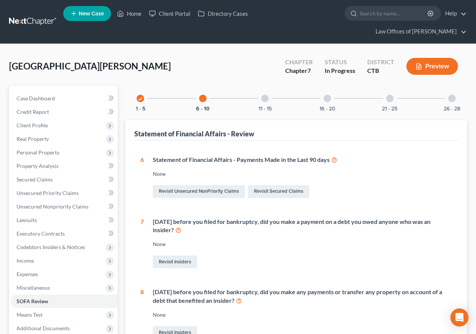
click at [263, 97] on div at bounding box center [265, 99] width 8 height 8
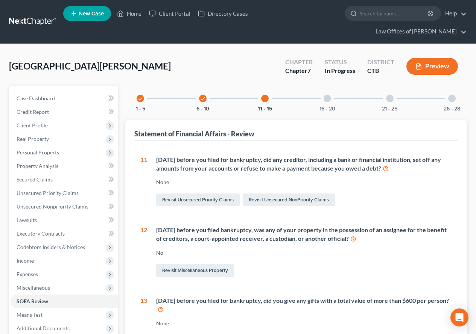
click at [328, 100] on div at bounding box center [328, 99] width 8 height 8
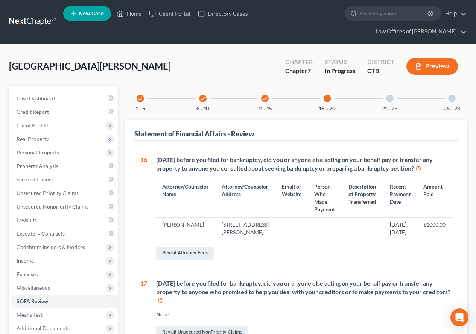
click at [389, 97] on div at bounding box center [390, 99] width 8 height 8
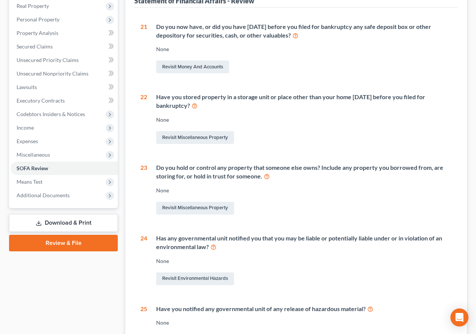
scroll to position [150, 0]
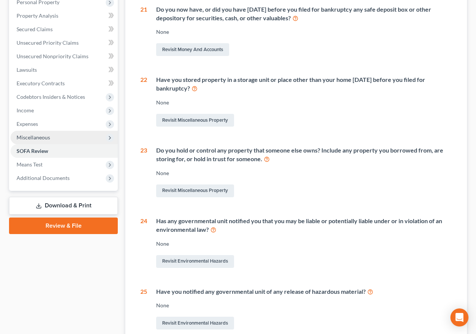
click at [23, 138] on span "Miscellaneous" at bounding box center [33, 137] width 33 height 6
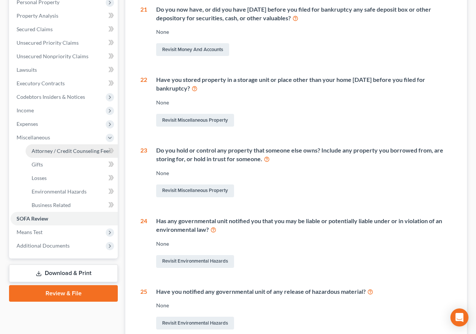
click at [44, 152] on span "Attorney / Credit Counseling Fees" at bounding box center [71, 151] width 79 height 6
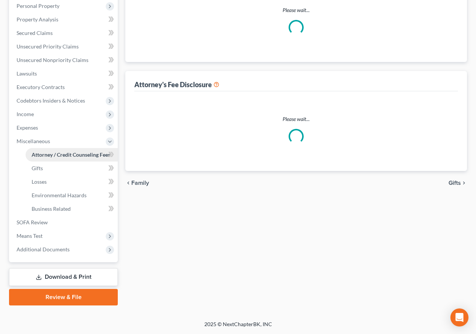
scroll to position [85, 0]
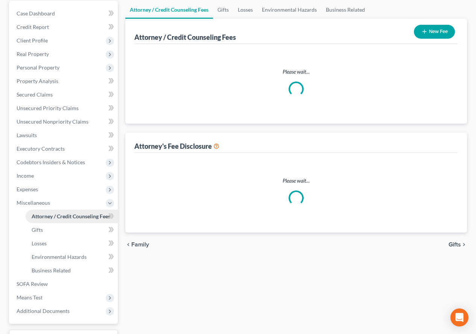
select select "0"
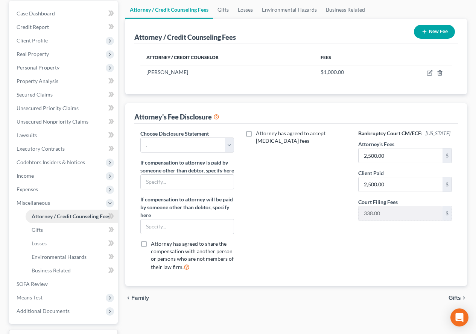
scroll to position [0, 0]
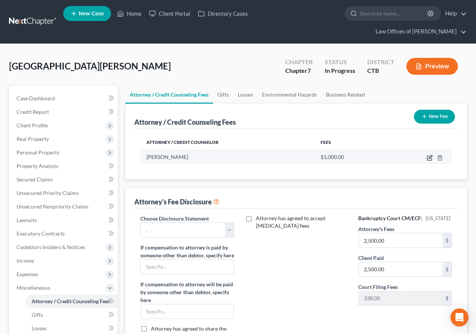
click at [429, 159] on icon "button" at bounding box center [430, 156] width 3 height 3
select select "6"
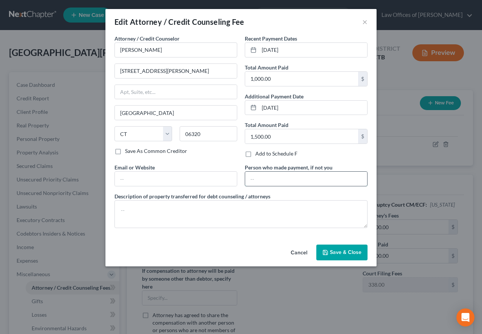
click at [280, 181] on input "text" at bounding box center [306, 179] width 122 height 14
type input "Parents"
click at [339, 250] on span "Save & Close" at bounding box center [346, 252] width 32 height 6
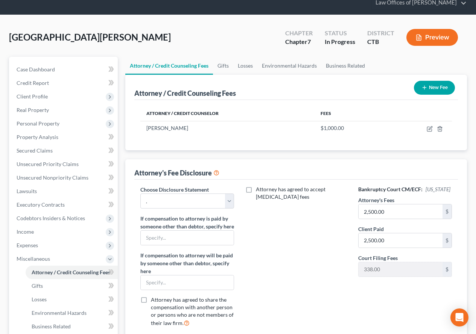
scroll to position [113, 0]
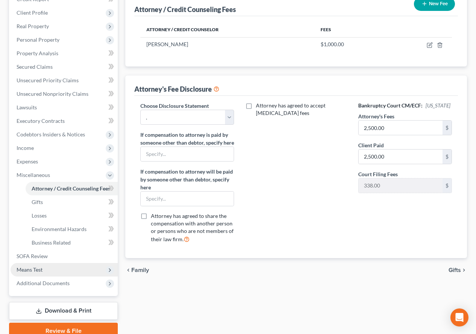
click at [36, 268] on span "Means Test" at bounding box center [30, 270] width 26 height 6
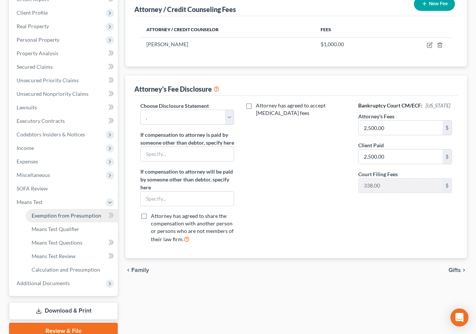
click at [53, 219] on link "Exemption from Presumption" at bounding box center [72, 216] width 92 height 14
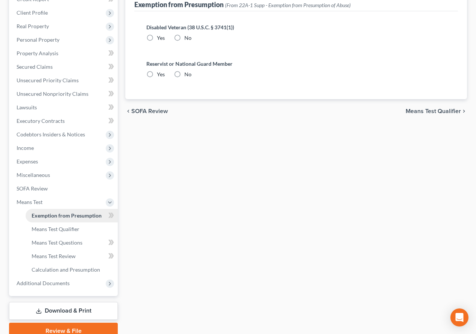
radio input "true"
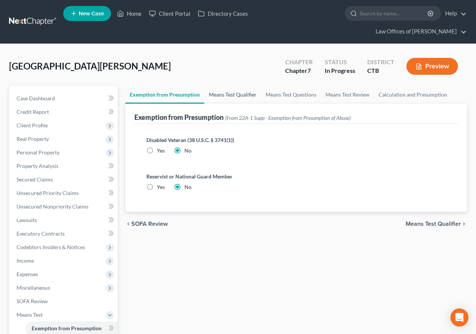
click at [222, 94] on link "Means Test Qualifier" at bounding box center [232, 95] width 57 height 18
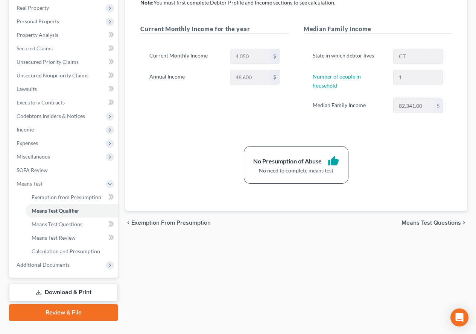
scroll to position [147, 0]
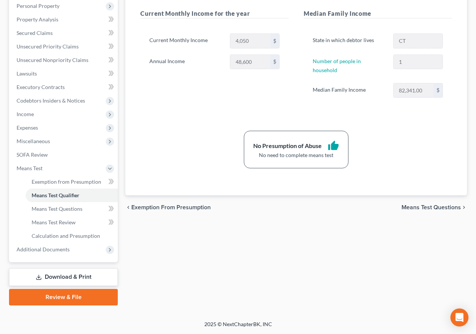
click at [71, 279] on link "Download & Print" at bounding box center [63, 278] width 109 height 18
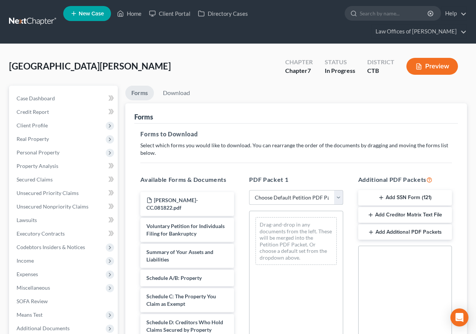
click at [335, 200] on select "Choose Default Petition PDF Packet Complete Bankruptcy Petition (all forms and …" at bounding box center [296, 197] width 94 height 15
select select "0"
click at [249, 190] on select "Choose Default Petition PDF Packet Complete Bankruptcy Petition (all forms and …" at bounding box center [296, 197] width 94 height 15
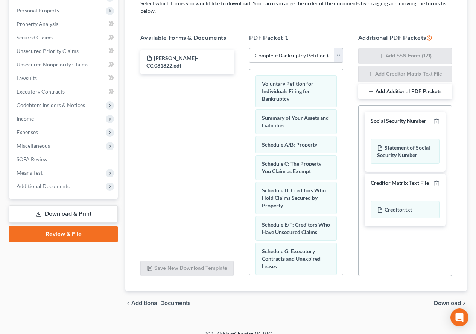
scroll to position [152, 0]
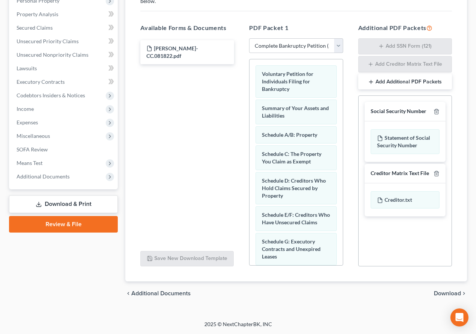
click at [435, 295] on span "Download" at bounding box center [447, 294] width 27 height 6
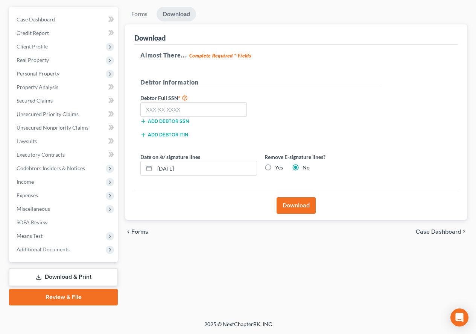
scroll to position [79, 0]
click at [275, 167] on label "Yes" at bounding box center [279, 168] width 8 height 8
click at [278, 167] on input "Yes" at bounding box center [280, 166] width 5 height 5
radio input "true"
radio input "false"
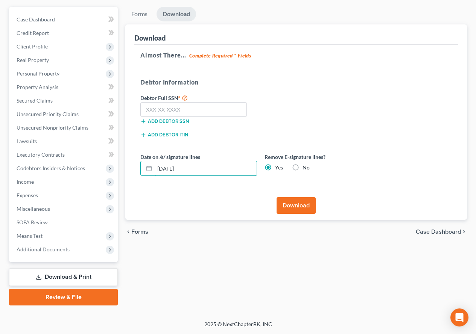
drag, startPoint x: 196, startPoint y: 170, endPoint x: 140, endPoint y: 166, distance: 57.0
click at [140, 166] on div "Date on /s/ signature lines 09/09/2025" at bounding box center [199, 164] width 124 height 23
click at [199, 114] on input "text" at bounding box center [193, 109] width 106 height 15
paste input "text"
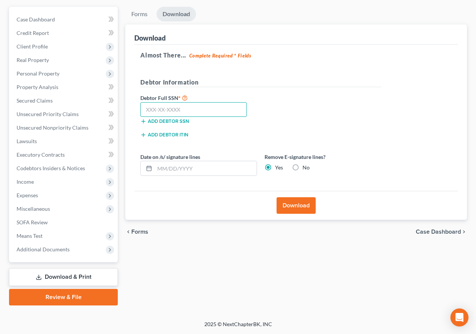
paste input "043-86-3683"
type input "043-86-3683"
click at [283, 204] on button "Download" at bounding box center [296, 206] width 39 height 17
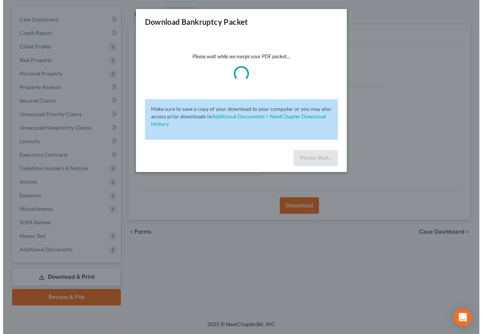
scroll to position [65, 0]
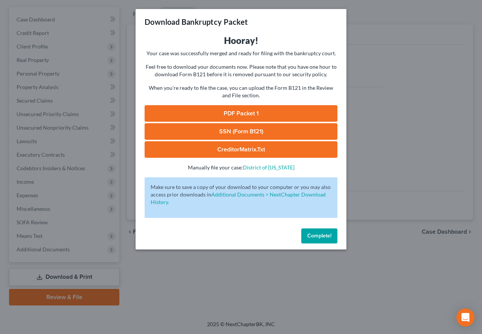
click at [245, 151] on link "CreditorMatrix.txt" at bounding box center [240, 149] width 193 height 17
click at [207, 134] on link "SSN (Form B121)" at bounding box center [240, 131] width 193 height 17
click at [321, 239] on button "Complete!" at bounding box center [319, 236] width 36 height 15
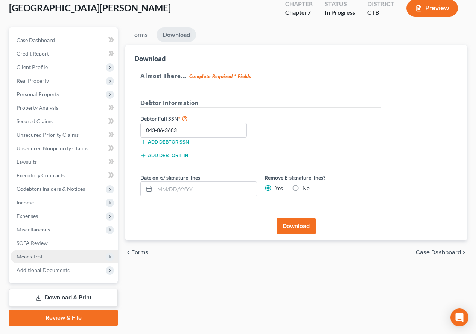
scroll to position [41, 0]
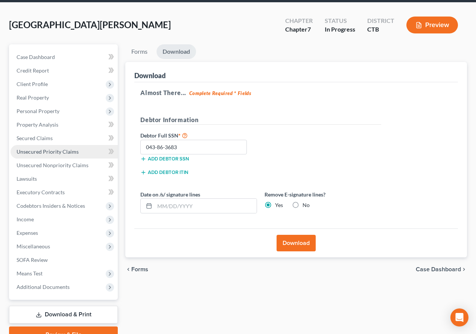
click at [32, 152] on span "Unsecured Priority Claims" at bounding box center [48, 152] width 62 height 6
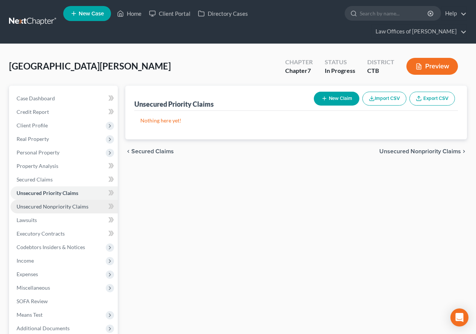
click at [80, 205] on span "Unsecured Nonpriority Claims" at bounding box center [53, 207] width 72 height 6
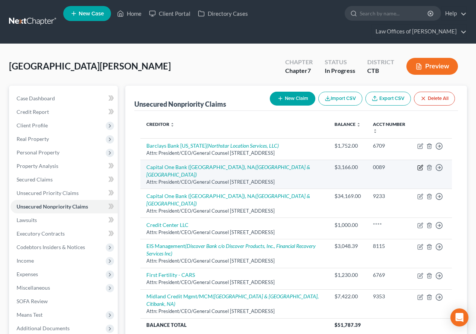
click at [420, 169] on icon "button" at bounding box center [420, 166] width 3 height 3
select select "46"
select select "2"
select select "0"
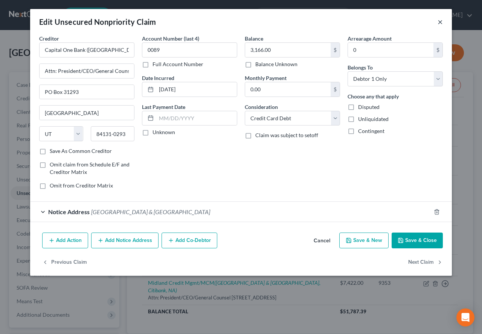
click at [441, 25] on button "×" at bounding box center [439, 21] width 5 height 9
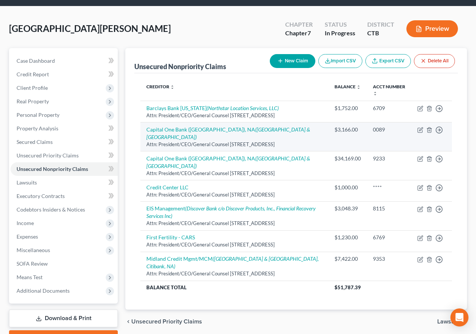
scroll to position [75, 0]
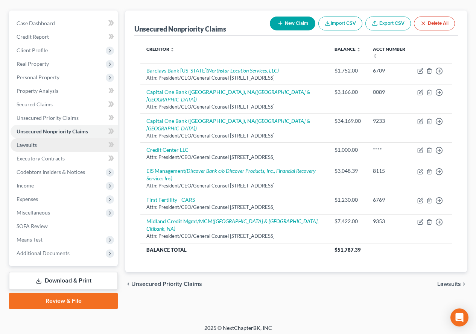
click at [37, 145] on link "Lawsuits" at bounding box center [64, 145] width 107 height 14
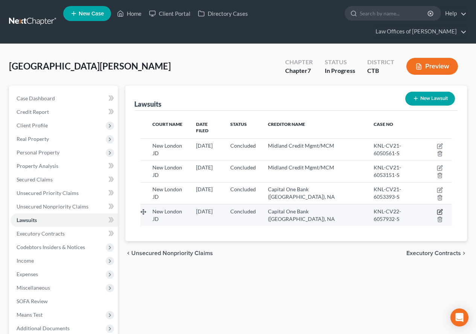
click at [437, 210] on icon "button" at bounding box center [439, 212] width 5 height 5
select select "6"
select select "2"
select select "4"
select select "46"
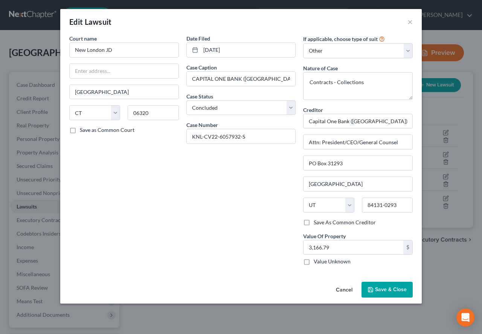
click at [406, 24] on div "Edit Lawsuit ×" at bounding box center [240, 22] width 361 height 26
click at [408, 23] on button "×" at bounding box center [409, 21] width 5 height 9
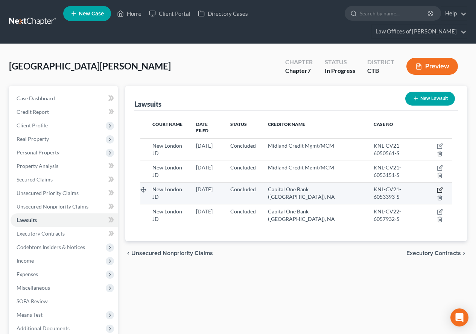
click at [437, 187] on icon "button" at bounding box center [440, 190] width 6 height 6
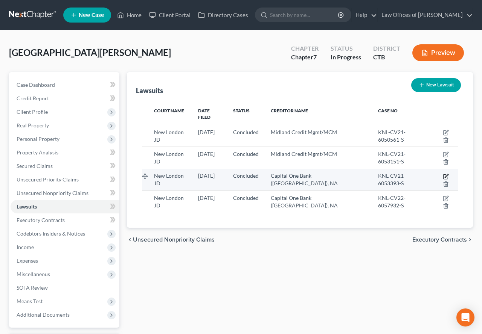
select select "6"
select select "2"
select select "4"
select select "46"
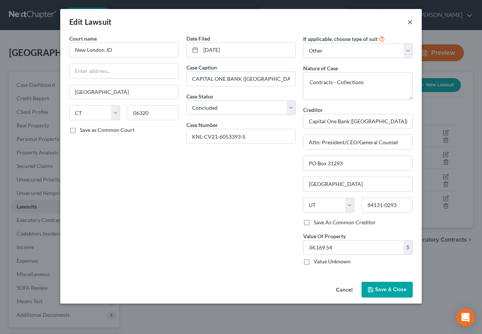
click at [408, 21] on button "×" at bounding box center [409, 21] width 5 height 9
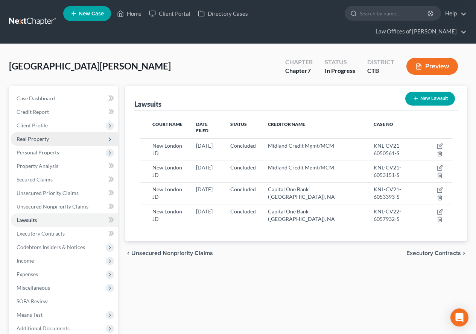
click at [33, 138] on span "Real Property" at bounding box center [33, 139] width 32 height 6
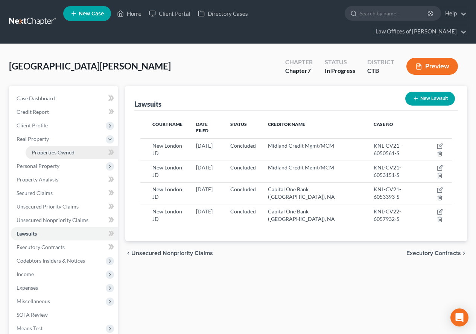
click at [39, 156] on link "Properties Owned" at bounding box center [72, 153] width 92 height 14
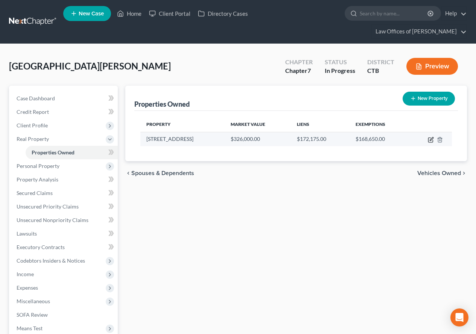
click at [429, 141] on icon "button" at bounding box center [431, 140] width 6 height 6
select select "6"
select select "0"
select select "4"
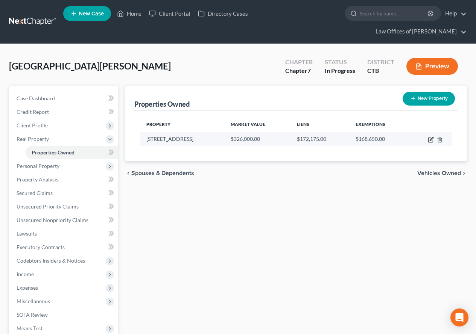
select select "0"
select select "3"
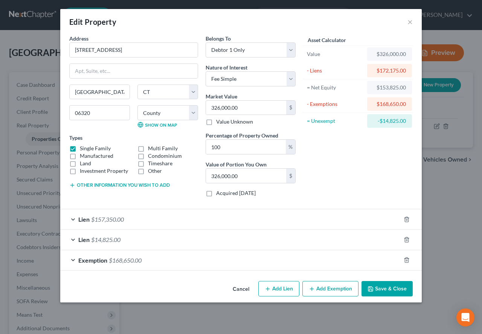
click at [74, 242] on div "Lien $14,825.00" at bounding box center [230, 240] width 340 height 20
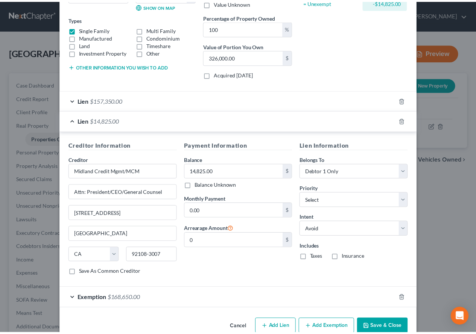
scroll to position [135, 0]
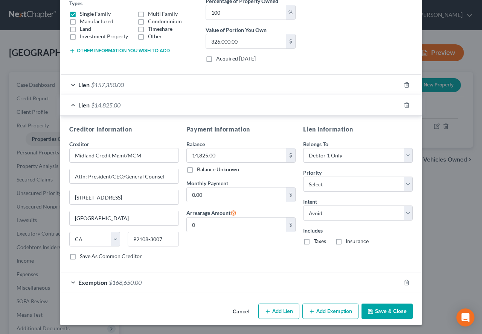
click at [383, 316] on button "Save & Close" at bounding box center [386, 312] width 51 height 16
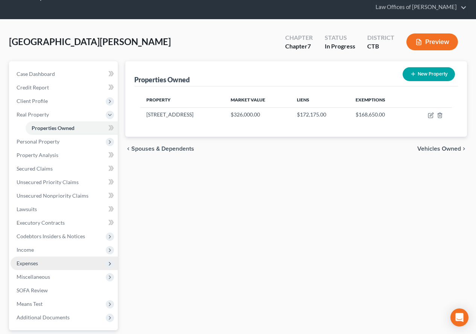
scroll to position [17, 0]
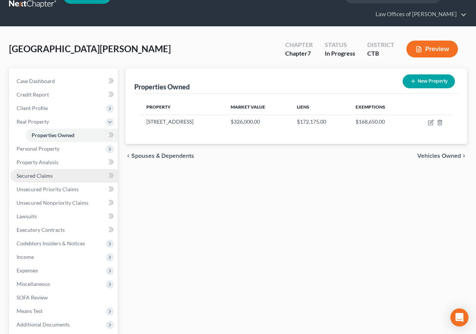
click at [35, 179] on link "Secured Claims" at bounding box center [64, 176] width 107 height 14
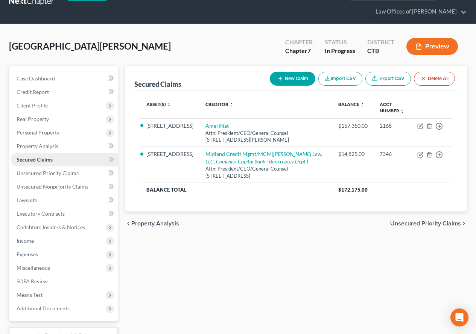
scroll to position [38, 0]
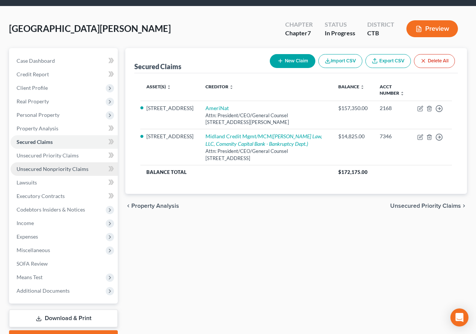
click at [45, 172] on span "Unsecured Nonpriority Claims" at bounding box center [53, 169] width 72 height 6
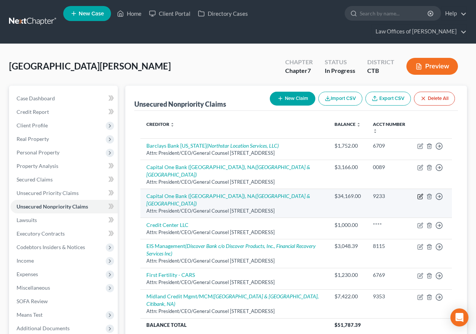
click at [420, 197] on icon "button" at bounding box center [420, 195] width 3 height 3
select select "46"
select select "2"
select select "0"
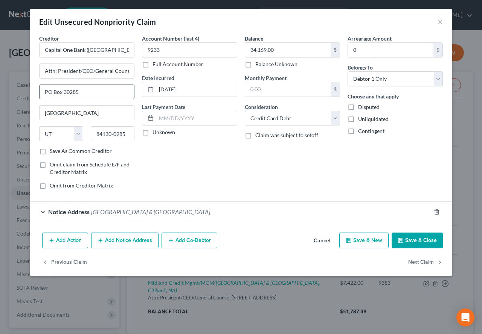
drag, startPoint x: 91, startPoint y: 87, endPoint x: 63, endPoint y: 89, distance: 28.7
click at [63, 89] on input "PO Box 30285" at bounding box center [87, 92] width 94 height 14
type input "PO Box"
drag, startPoint x: 115, startPoint y: 49, endPoint x: 100, endPoint y: 51, distance: 15.1
click at [100, 51] on input "Capital One Bank ([GEOGRAPHIC_DATA]), NA" at bounding box center [86, 50] width 95 height 15
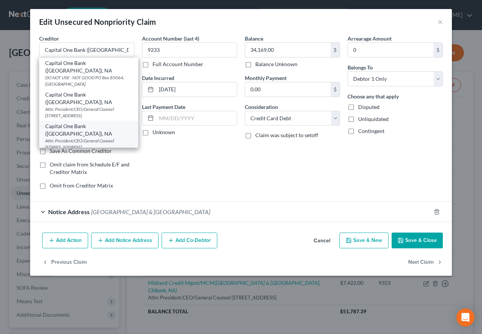
click at [84, 138] on div "Attn: President/CEO/General Counsel [STREET_ADDRESS]" at bounding box center [88, 144] width 87 height 13
type input "Capital One Bank ([GEOGRAPHIC_DATA]), NA"
type input "PO Box 31293"
type input "84131-0293"
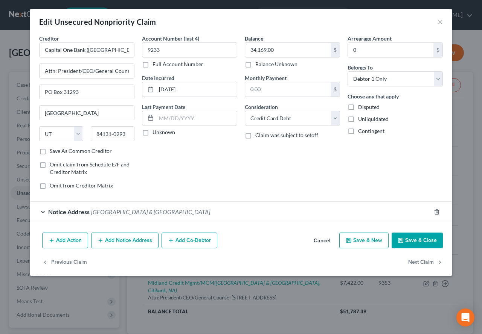
click at [267, 198] on form "Creditor * Capital One Bank (USA), NA Attn: President/CEO/General Counsel PO Bo…" at bounding box center [240, 129] width 403 height 188
click at [413, 240] on button "Save & Close" at bounding box center [416, 241] width 51 height 16
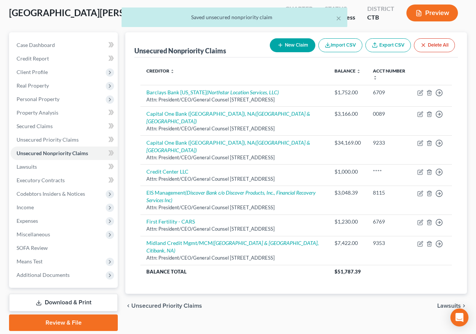
scroll to position [79, 0]
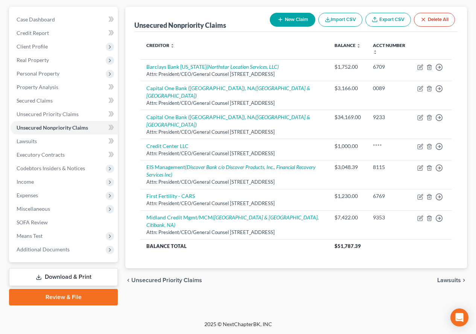
click at [59, 280] on link "Download & Print" at bounding box center [63, 278] width 109 height 18
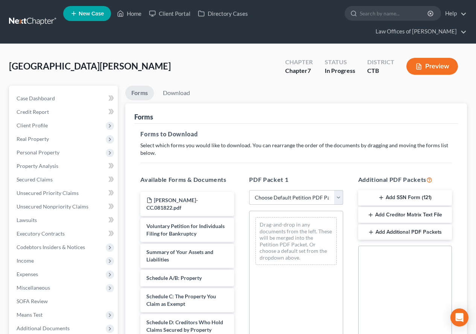
click at [340, 200] on select "Choose Default Petition PDF Packet Complete Bankruptcy Petition (all forms and …" at bounding box center [296, 197] width 94 height 15
select select "0"
click at [249, 190] on select "Choose Default Petition PDF Packet Complete Bankruptcy Petition (all forms and …" at bounding box center [296, 197] width 94 height 15
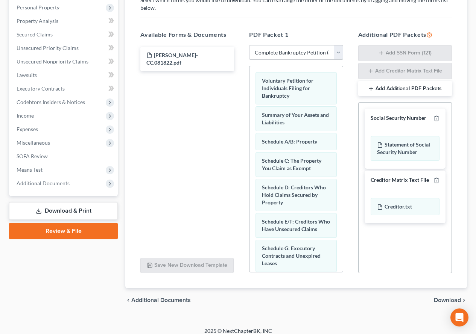
scroll to position [152, 0]
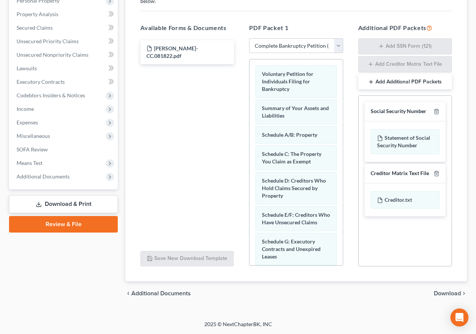
click at [446, 292] on span "Download" at bounding box center [447, 294] width 27 height 6
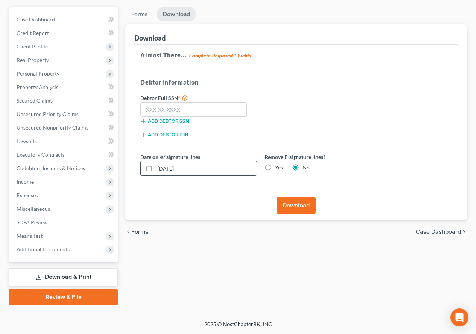
drag, startPoint x: 195, startPoint y: 167, endPoint x: 146, endPoint y: 175, distance: 48.9
click at [146, 175] on div "09/09/2025" at bounding box center [198, 168] width 117 height 15
paste input "043-86-3683"
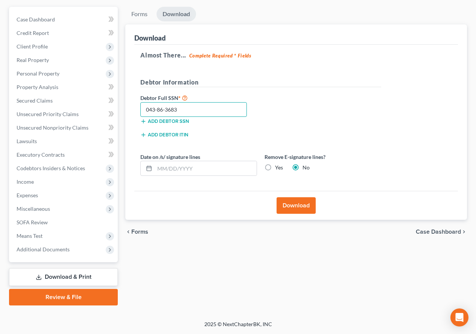
type input "043-86-3683"
click at [275, 166] on label "Yes" at bounding box center [279, 168] width 8 height 8
click at [278, 166] on input "Yes" at bounding box center [280, 166] width 5 height 5
radio input "true"
radio input "false"
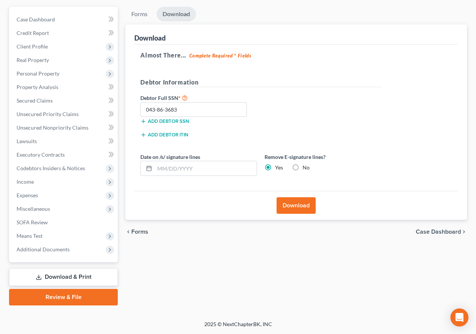
click at [292, 205] on button "Download" at bounding box center [296, 206] width 39 height 17
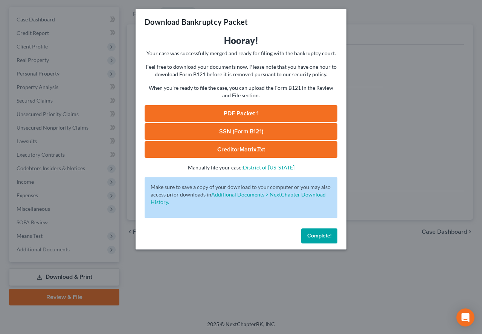
click at [266, 111] on link "PDF Packet 1" at bounding box center [240, 113] width 193 height 17
